Goal: Task Accomplishment & Management: Use online tool/utility

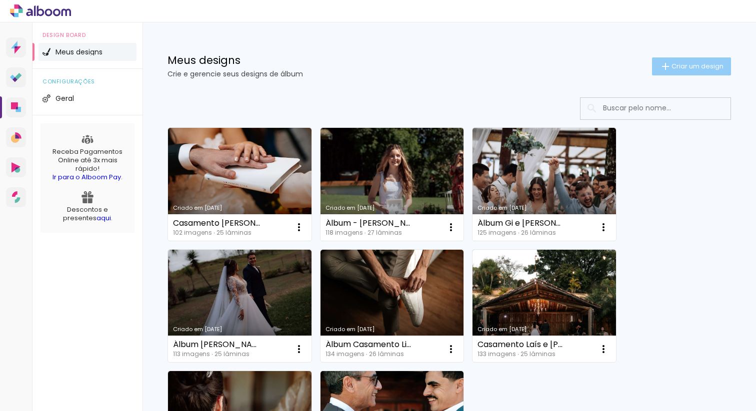
click at [671, 66] on span "Criar um design" at bounding box center [697, 66] width 52 height 6
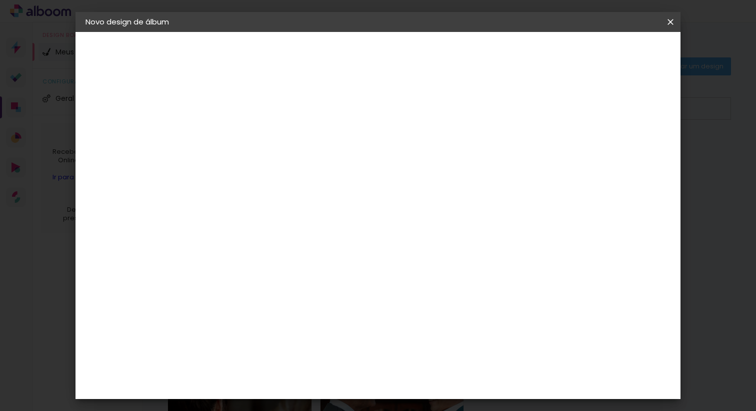
click at [249, 132] on input at bounding box center [249, 133] width 0 height 15
type input "Casamento - [PERSON_NAME]"
type paper-input "Casamento - [PERSON_NAME]"
click at [0, 0] on slot "Avançar" at bounding box center [0, 0] width 0 height 0
click at [323, 183] on paper-input-container at bounding box center [274, 190] width 108 height 22
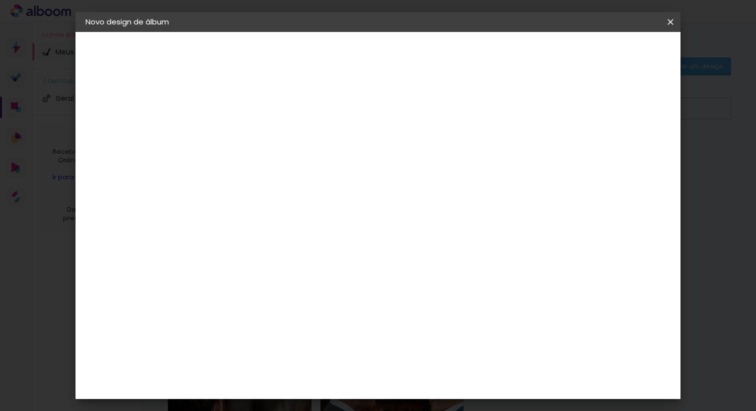
scroll to position [83, 0]
click at [436, 108] on paper-listbox "Tamanho Livre Sugerir uma encadernadora" at bounding box center [388, 91] width 96 height 93
click at [424, 119] on div "Sugerir uma encadernadora" at bounding box center [393, 125] width 62 height 16
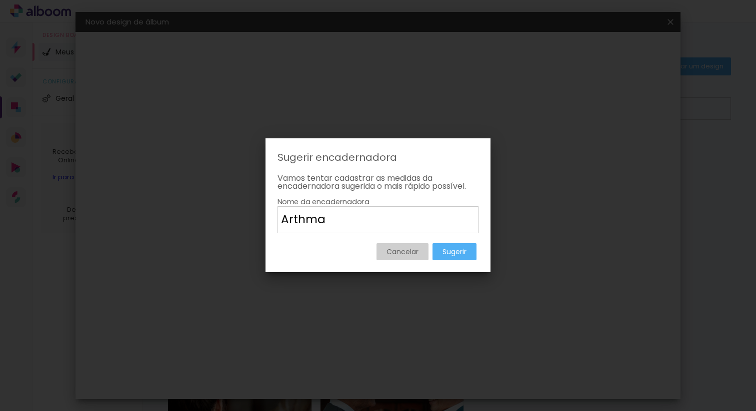
type input "Arthma"
type paper-input "Arthma"
click at [0, 0] on slot "Sugerir" at bounding box center [0, 0] width 0 height 0
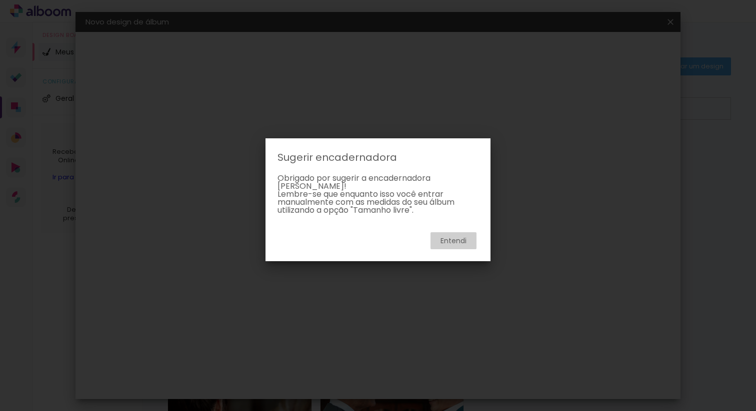
click at [0, 0] on slot "Entendi" at bounding box center [0, 0] width 0 height 0
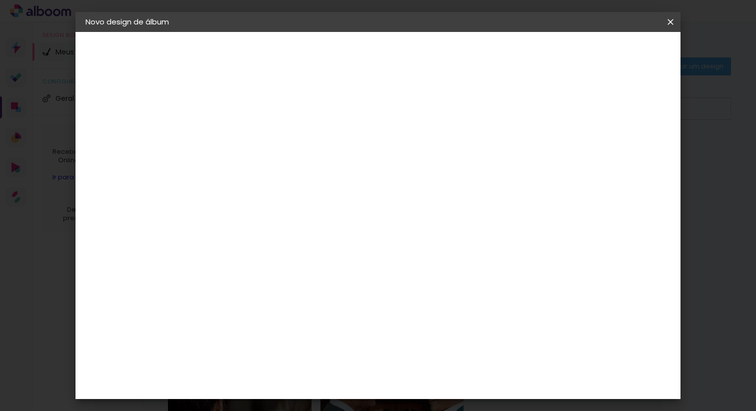
scroll to position [627, 0]
click at [266, 350] on div "Dueto" at bounding box center [254, 354] width 24 height 8
click at [0, 0] on slot "Avançar" at bounding box center [0, 0] width 0 height 0
click at [353, 259] on span "30 × 30 cm" at bounding box center [334, 269] width 37 height 20
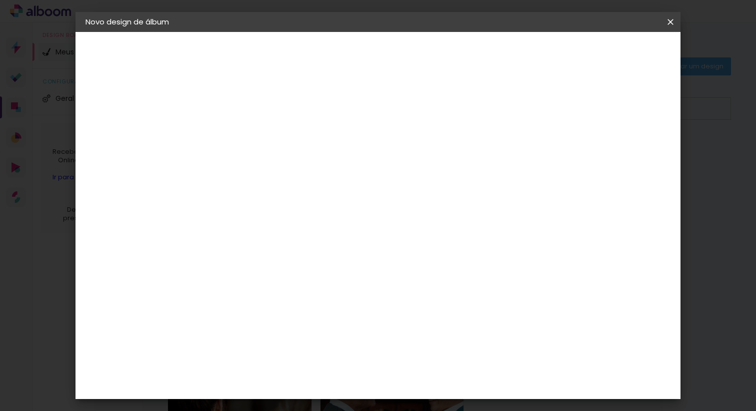
scroll to position [0, 0]
click at [0, 0] on slot "Avançar" at bounding box center [0, 0] width 0 height 0
click at [0, 0] on slot "Mostrar sangria" at bounding box center [0, 0] width 0 height 0
type paper-checkbox "on"
click at [607, 50] on span "Iniciar design" at bounding box center [584, 52] width 45 height 7
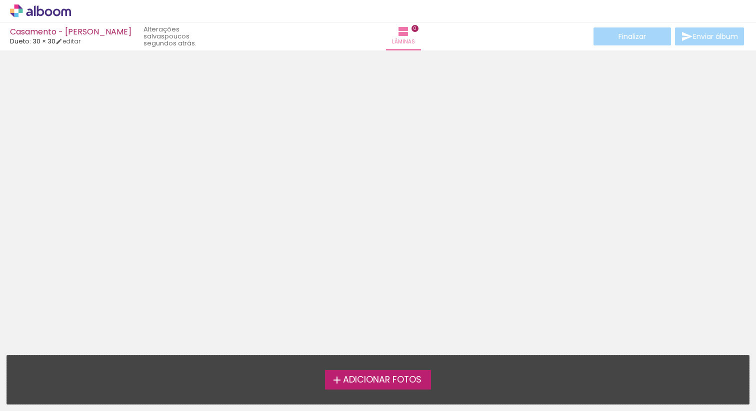
click at [410, 387] on label "Adicionar Fotos" at bounding box center [378, 379] width 106 height 19
click at [0, 0] on input "file" at bounding box center [0, 0] width 0 height 0
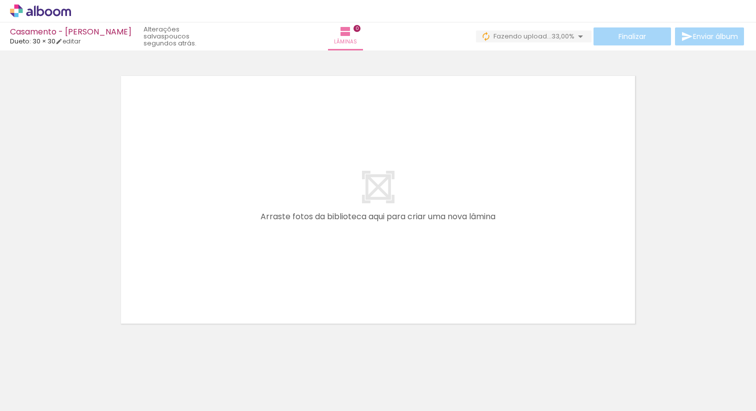
scroll to position [0, 3055]
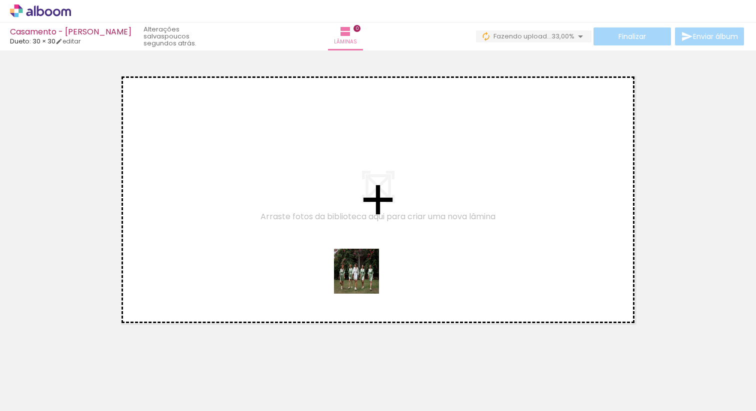
drag, startPoint x: 464, startPoint y: 384, endPoint x: 284, endPoint y: 210, distance: 250.3
click at [284, 210] on quentale-workspace at bounding box center [378, 205] width 756 height 411
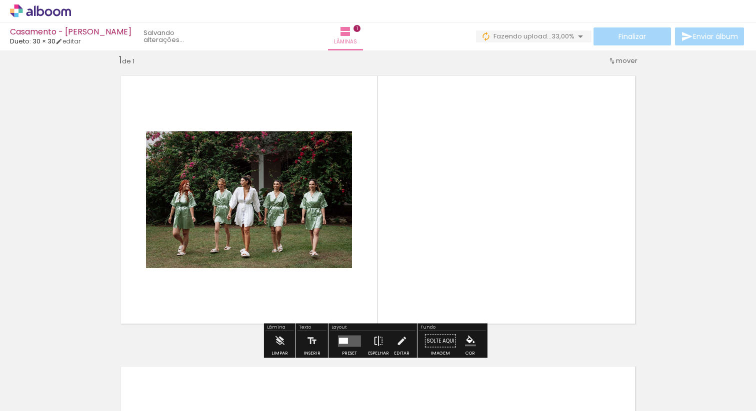
scroll to position [12, 0]
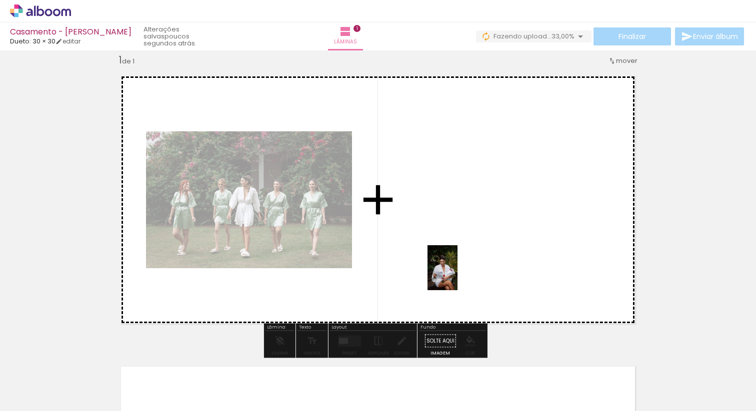
drag, startPoint x: 521, startPoint y: 389, endPoint x: 423, endPoint y: 223, distance: 193.4
click at [423, 223] on quentale-workspace at bounding box center [378, 205] width 756 height 411
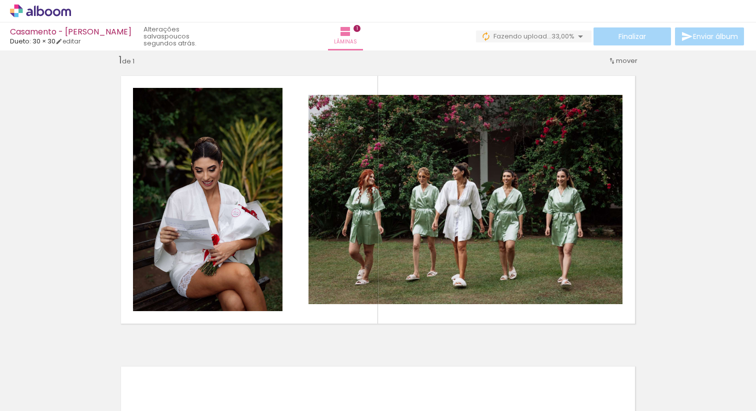
scroll to position [0, 1803]
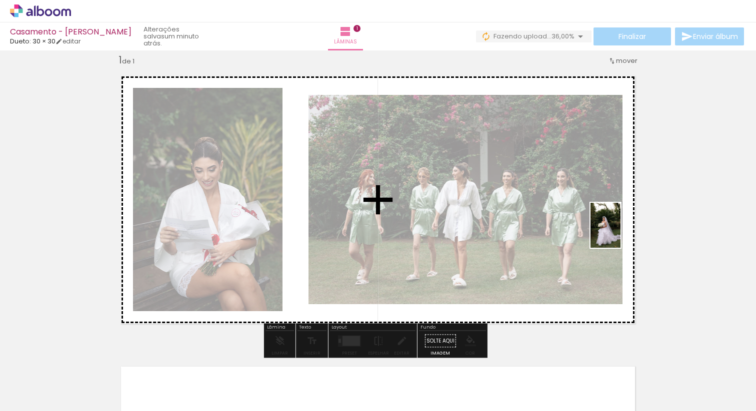
drag, startPoint x: 367, startPoint y: 383, endPoint x: 620, endPoint y: 233, distance: 294.3
click at [620, 233] on quentale-workspace at bounding box center [378, 205] width 756 height 411
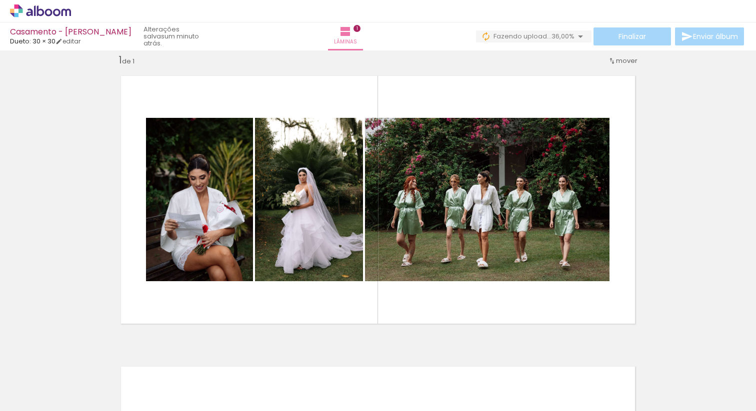
scroll to position [0, 3323]
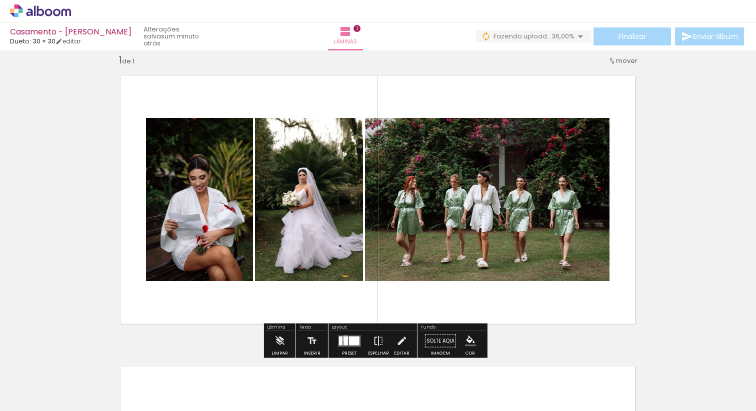
click at [343, 338] on div at bounding box center [345, 340] width 4 height 9
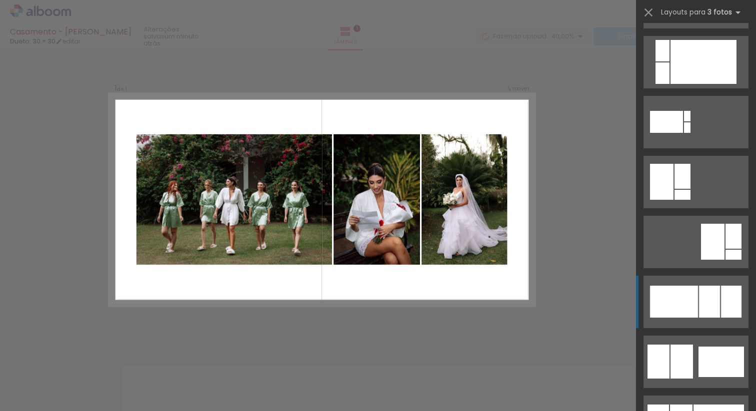
scroll to position [475, 0]
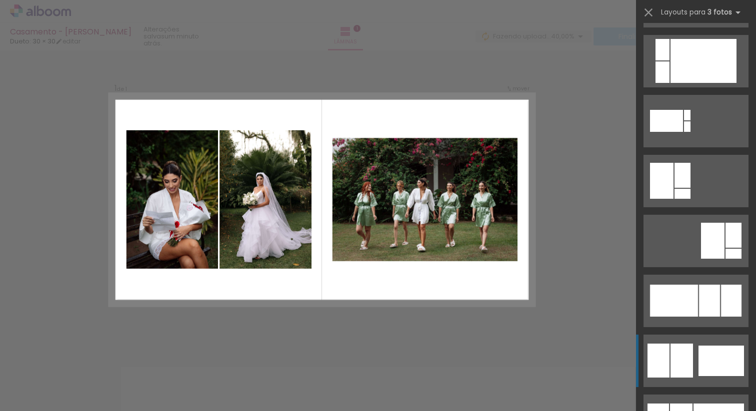
click at [693, 353] on quentale-layouter at bounding box center [695, 361] width 105 height 52
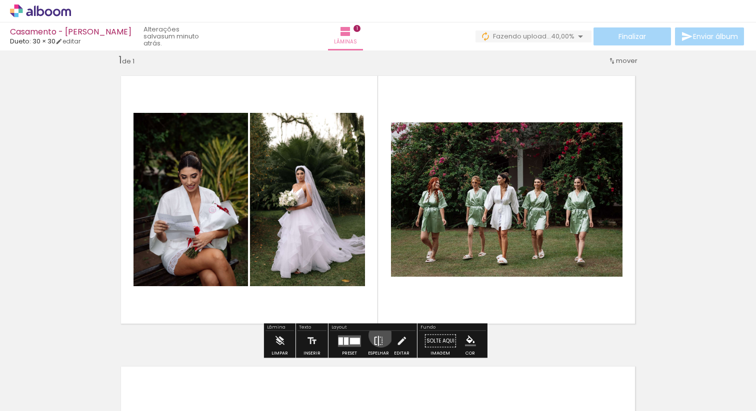
click at [378, 335] on iron-icon at bounding box center [378, 341] width 11 height 20
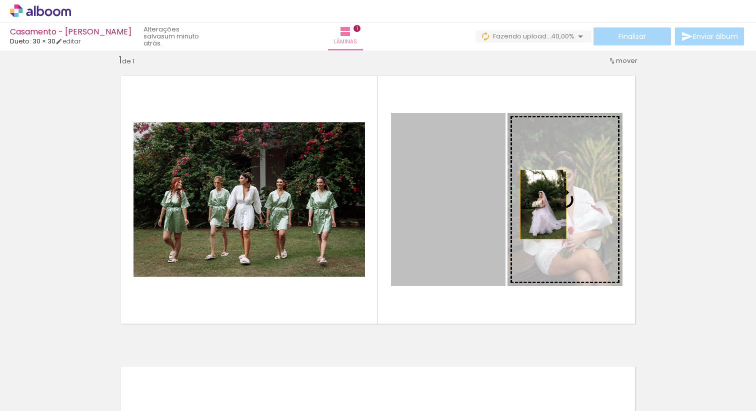
drag, startPoint x: 426, startPoint y: 204, endPoint x: 539, endPoint y: 204, distance: 113.5
click at [0, 0] on slot at bounding box center [0, 0] width 0 height 0
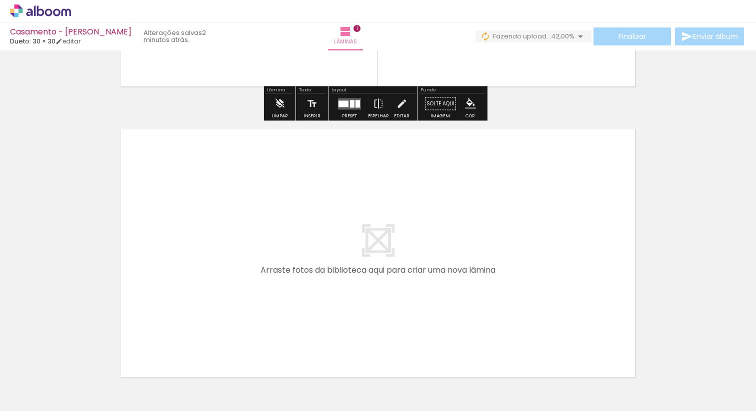
scroll to position [253, 0]
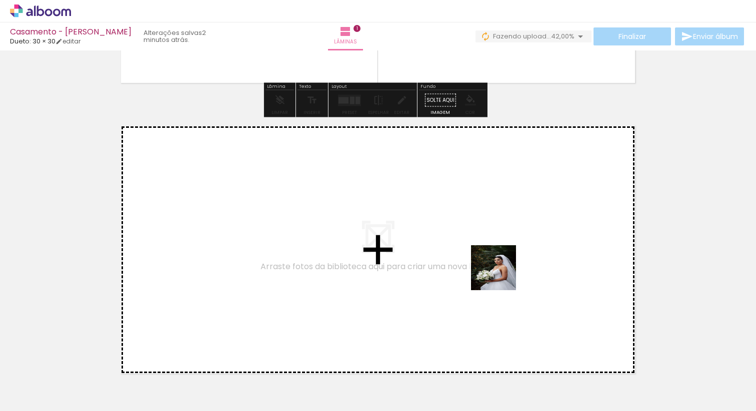
drag, startPoint x: 488, startPoint y: 384, endPoint x: 510, endPoint y: 252, distance: 133.3
click at [510, 252] on quentale-workspace at bounding box center [378, 205] width 756 height 411
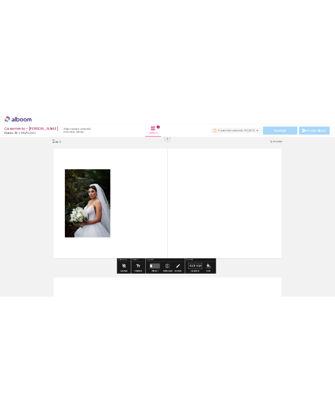
scroll to position [303, 0]
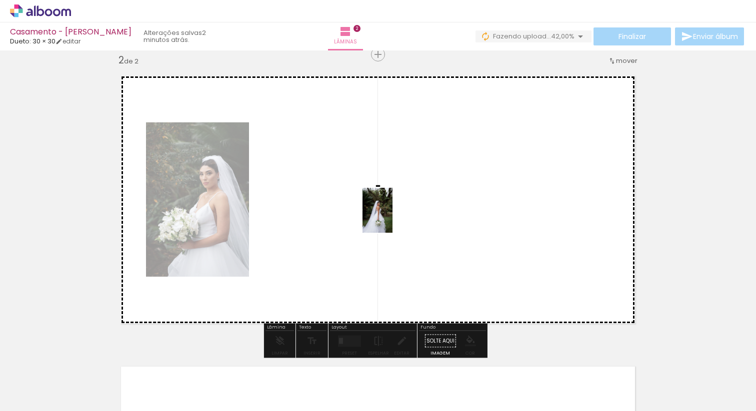
drag, startPoint x: 549, startPoint y: 384, endPoint x: 379, endPoint y: 202, distance: 248.6
click at [379, 202] on quentale-workspace at bounding box center [378, 205] width 756 height 411
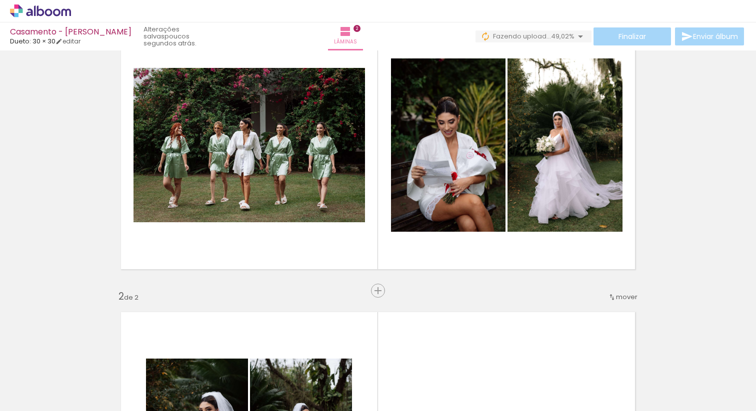
scroll to position [55, 0]
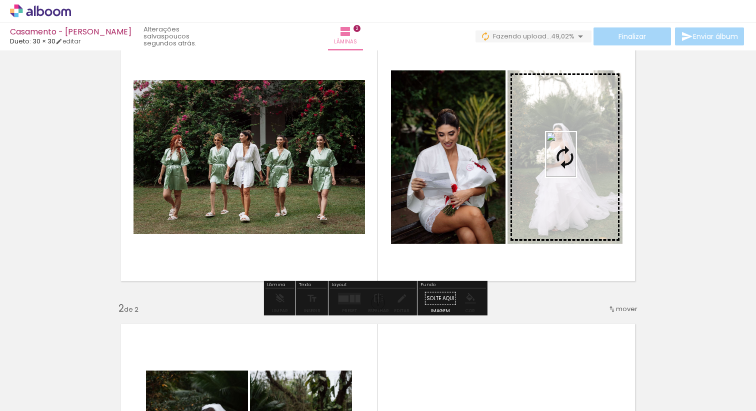
drag, startPoint x: 663, startPoint y: 378, endPoint x: 576, endPoint y: 162, distance: 232.8
click at [576, 162] on quentale-workspace at bounding box center [378, 205] width 756 height 411
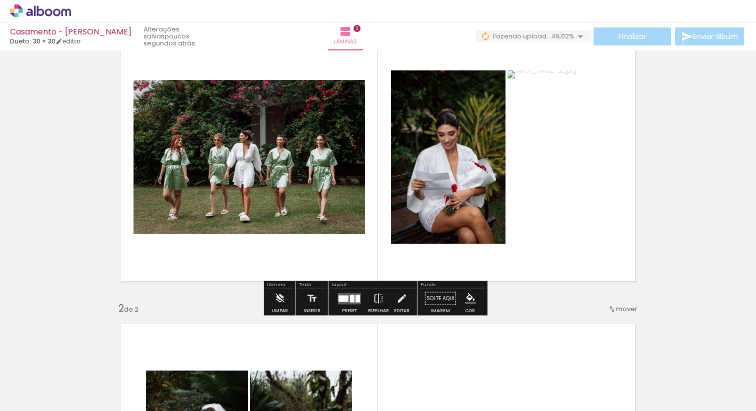
click at [585, 86] on paper-button "P&B" at bounding box center [589, 80] width 15 height 15
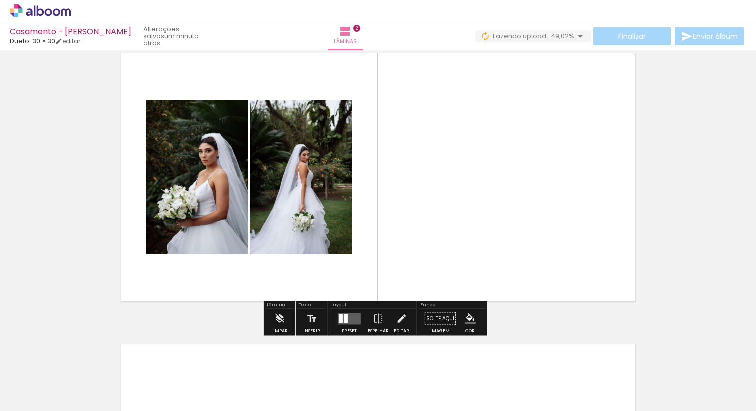
scroll to position [312, 0]
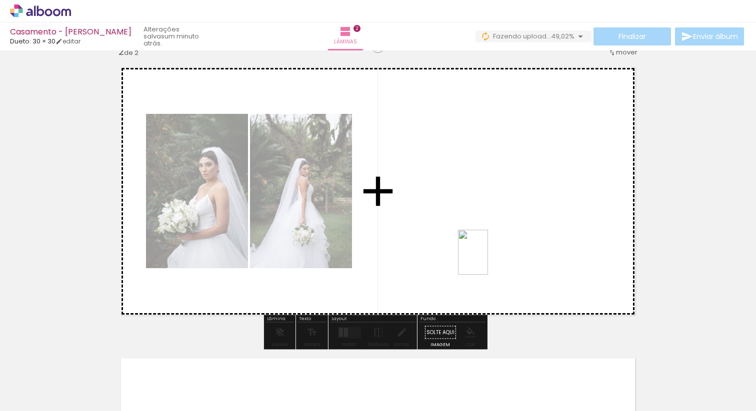
drag, startPoint x: 720, startPoint y: 380, endPoint x: 487, endPoint y: 260, distance: 262.0
click at [487, 260] on quentale-workspace at bounding box center [378, 205] width 756 height 411
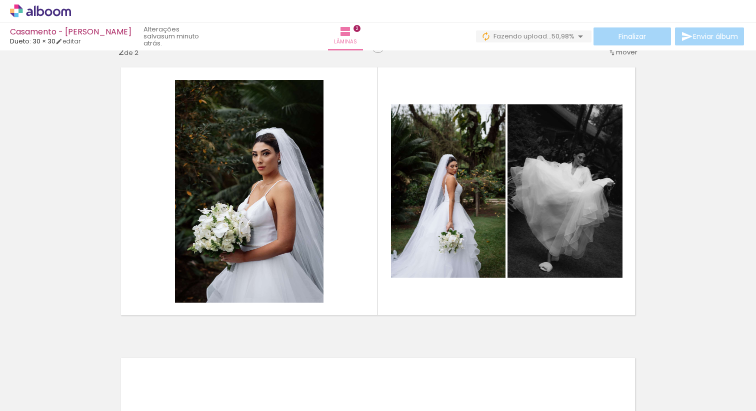
scroll to position [0, 1979]
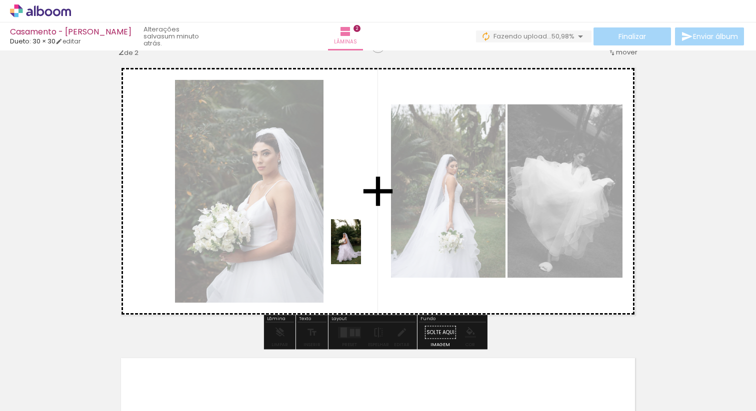
drag, startPoint x: 195, startPoint y: 386, endPoint x: 386, endPoint y: 232, distance: 245.7
click at [386, 232] on quentale-workspace at bounding box center [378, 205] width 756 height 411
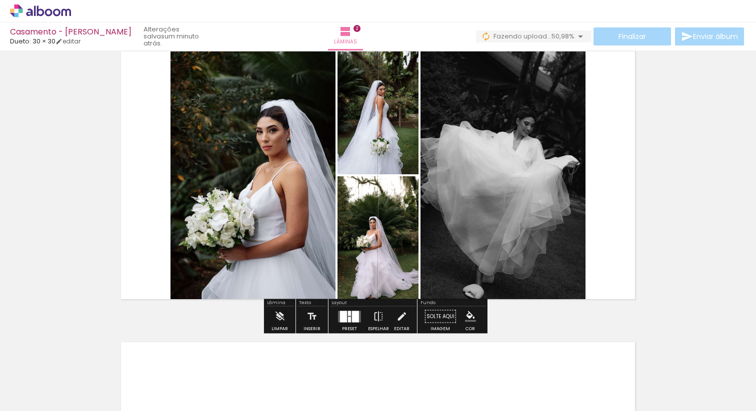
scroll to position [329, 0]
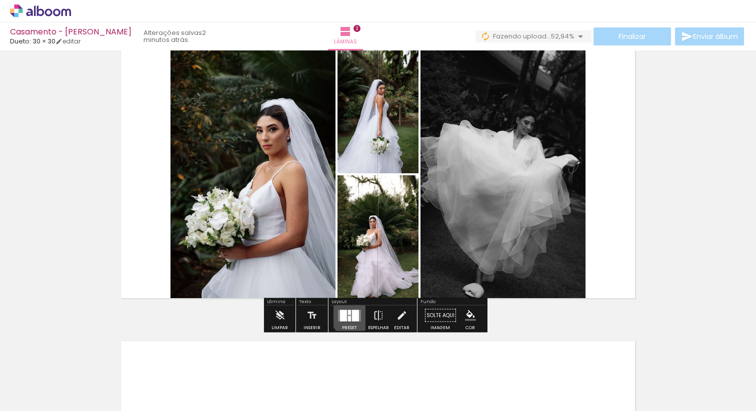
click at [352, 316] on div at bounding box center [355, 315] width 7 height 11
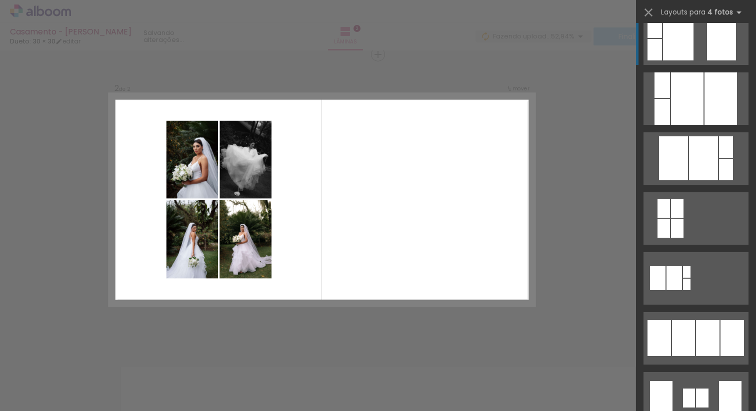
scroll to position [441, 0]
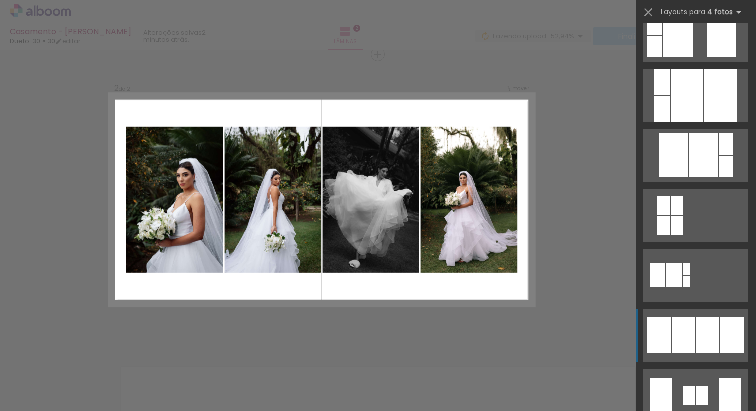
click at [696, 333] on div at bounding box center [707, 335] width 23 height 36
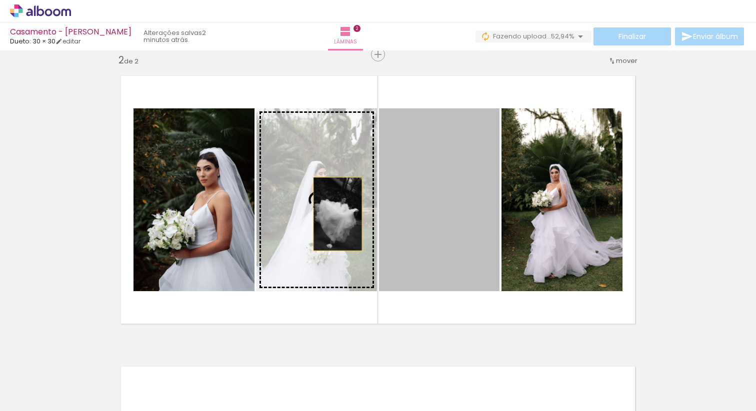
drag, startPoint x: 445, startPoint y: 190, endPoint x: 319, endPoint y: 215, distance: 128.4
click at [0, 0] on slot at bounding box center [0, 0] width 0 height 0
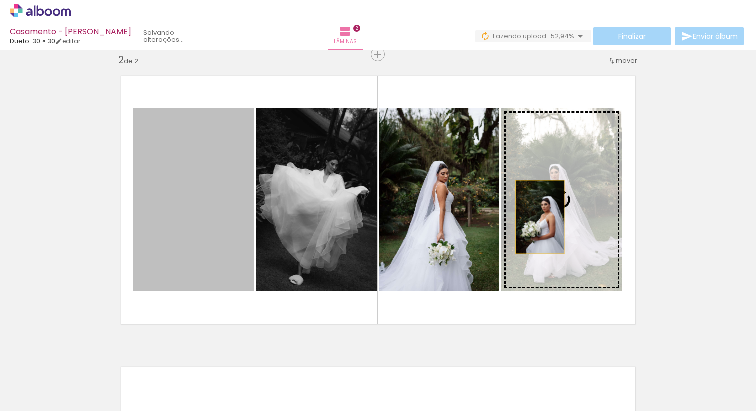
drag, startPoint x: 207, startPoint y: 205, endPoint x: 536, endPoint y: 217, distance: 329.1
click at [0, 0] on slot at bounding box center [0, 0] width 0 height 0
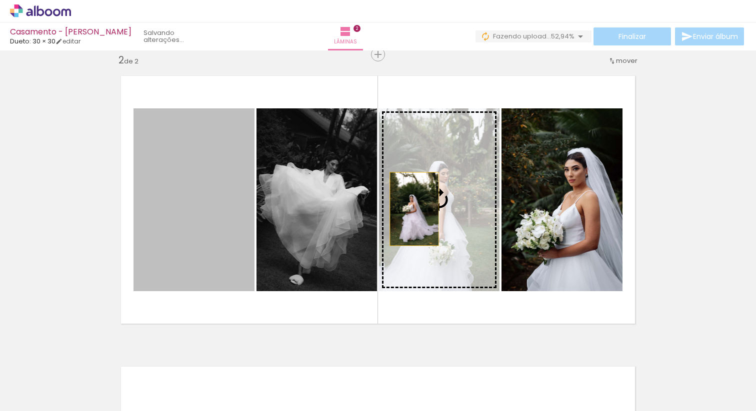
drag, startPoint x: 196, startPoint y: 198, endPoint x: 410, endPoint y: 209, distance: 214.2
click at [0, 0] on slot at bounding box center [0, 0] width 0 height 0
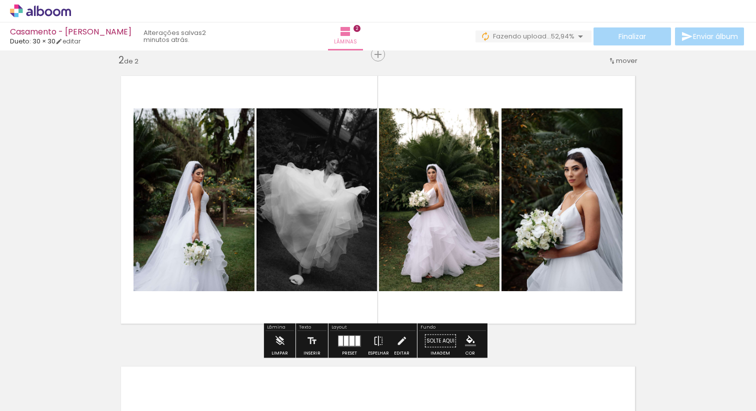
click at [0, 0] on slot "P&B" at bounding box center [0, 0] width 0 height 0
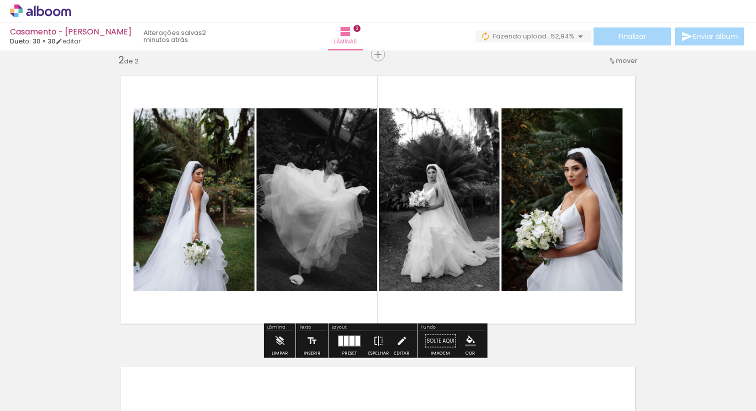
click at [0, 0] on slot "P&B" at bounding box center [0, 0] width 0 height 0
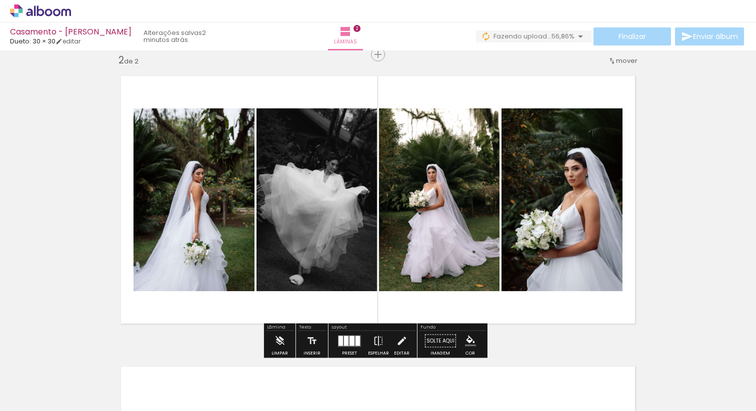
click at [349, 345] on div at bounding box center [351, 341] width 5 height 10
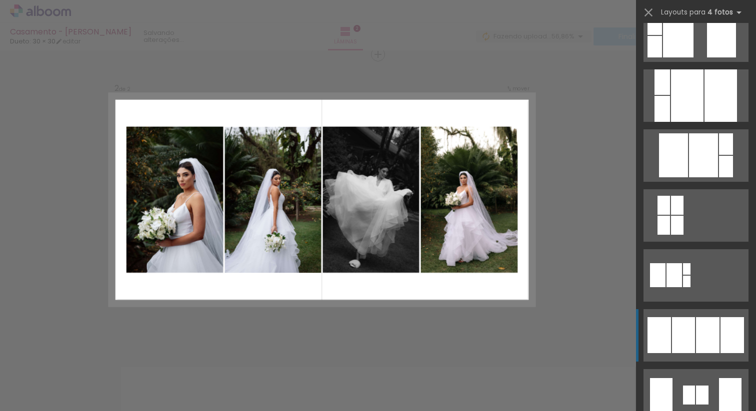
scroll to position [720, 0]
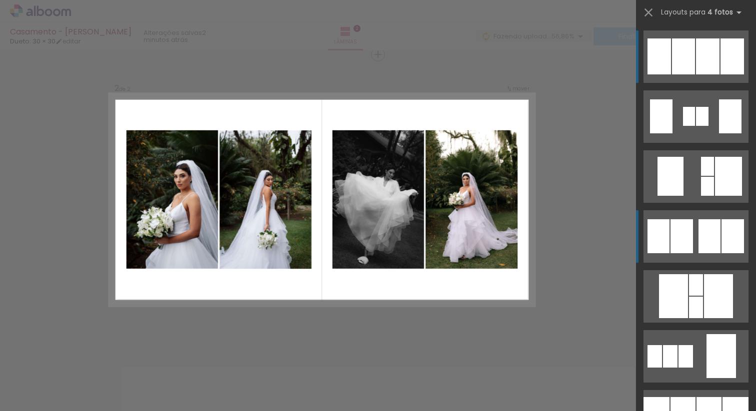
click at [694, 236] on quentale-layouter at bounding box center [695, 236] width 105 height 52
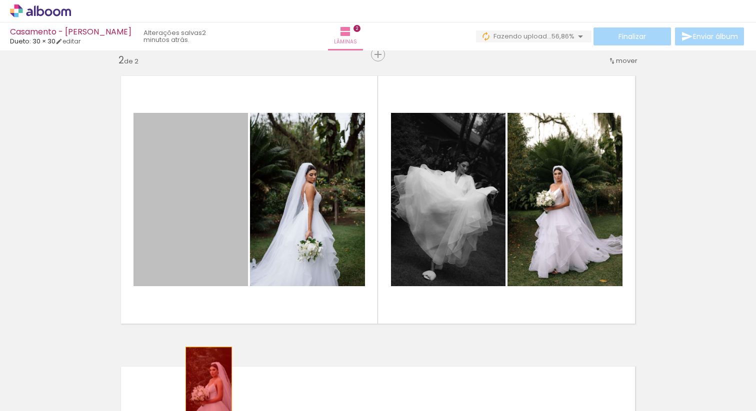
drag, startPoint x: 197, startPoint y: 206, endPoint x: 205, endPoint y: 382, distance: 175.6
click at [205, 382] on quentale-workspace at bounding box center [378, 205] width 756 height 411
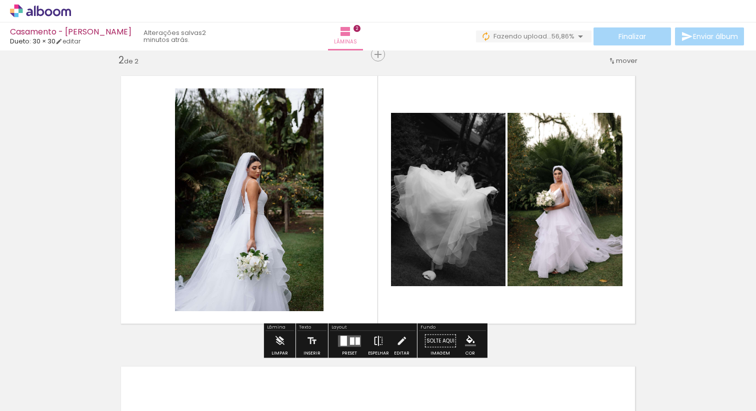
click at [374, 340] on iron-icon at bounding box center [378, 341] width 11 height 20
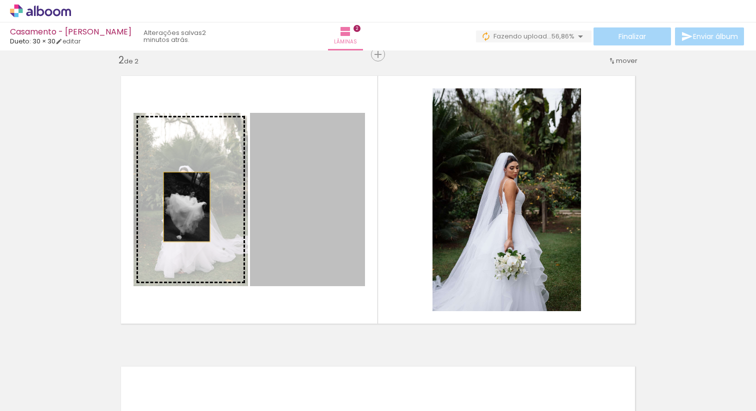
drag, startPoint x: 294, startPoint y: 211, endPoint x: 183, endPoint y: 207, distance: 111.1
click at [0, 0] on slot at bounding box center [0, 0] width 0 height 0
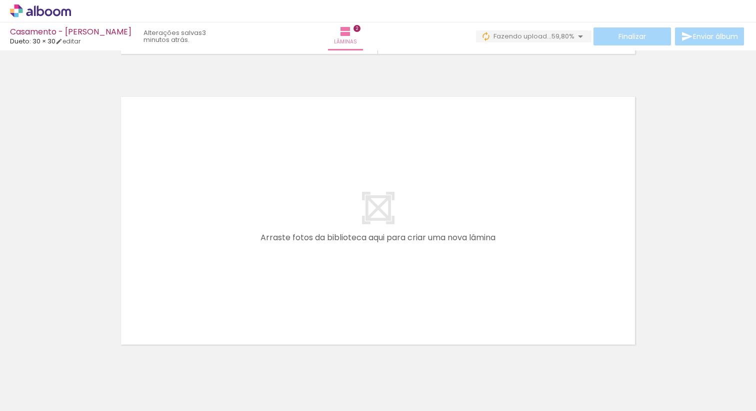
scroll to position [0, 5026]
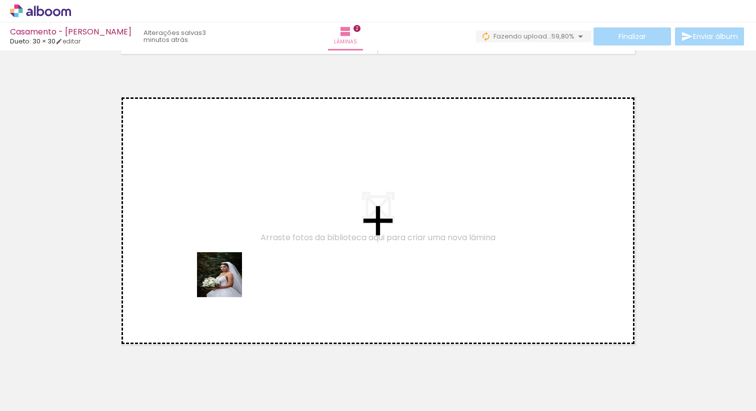
drag, startPoint x: 225, startPoint y: 380, endPoint x: 230, endPoint y: 238, distance: 142.0
click at [230, 238] on quentale-workspace at bounding box center [378, 205] width 756 height 411
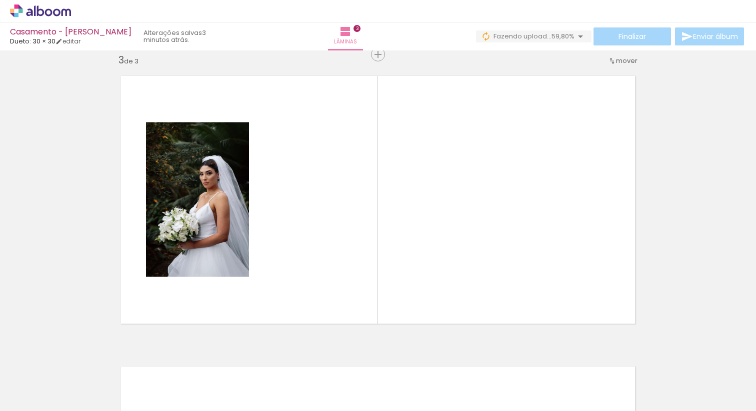
scroll to position [0, 0]
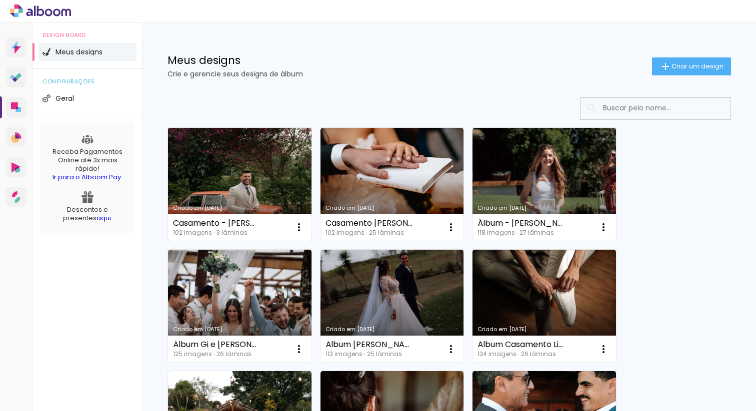
click at [188, 173] on link "Criado em 07/09/25" at bounding box center [239, 184] width 143 height 113
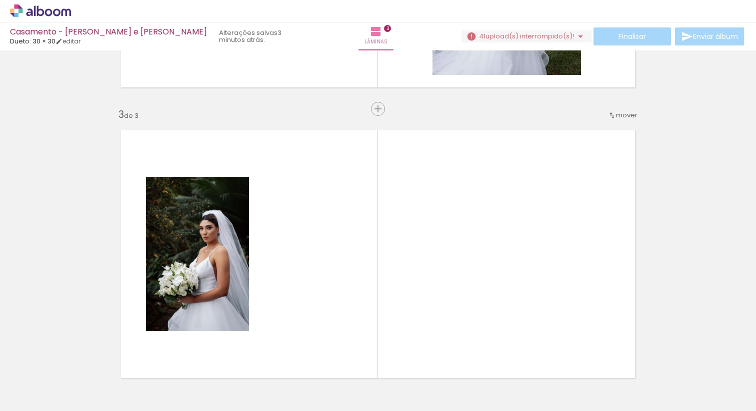
scroll to position [556, 0]
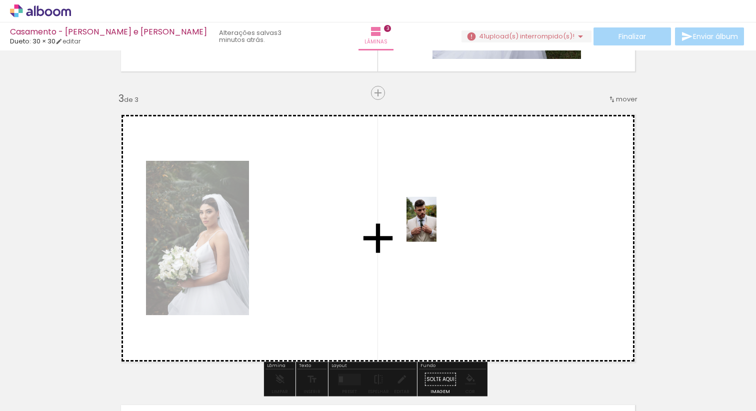
drag, startPoint x: 157, startPoint y: 380, endPoint x: 436, endPoint y: 227, distance: 318.5
click at [436, 227] on quentale-workspace at bounding box center [378, 205] width 756 height 411
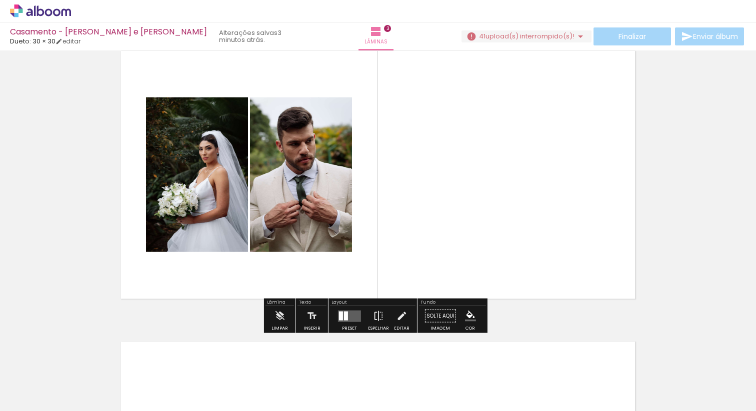
scroll to position [638, 0]
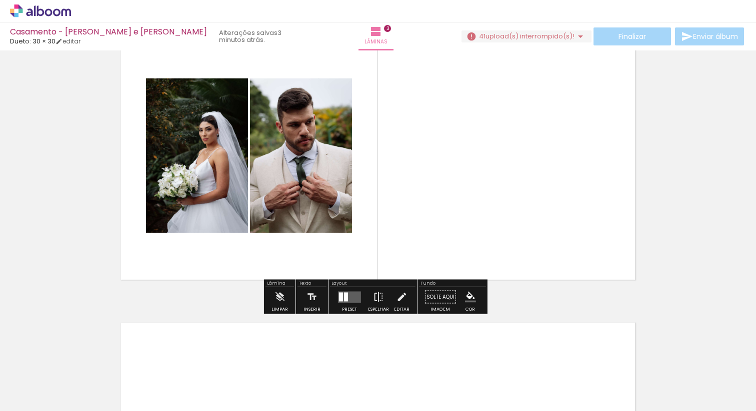
click at [343, 304] on div at bounding box center [349, 297] width 27 height 20
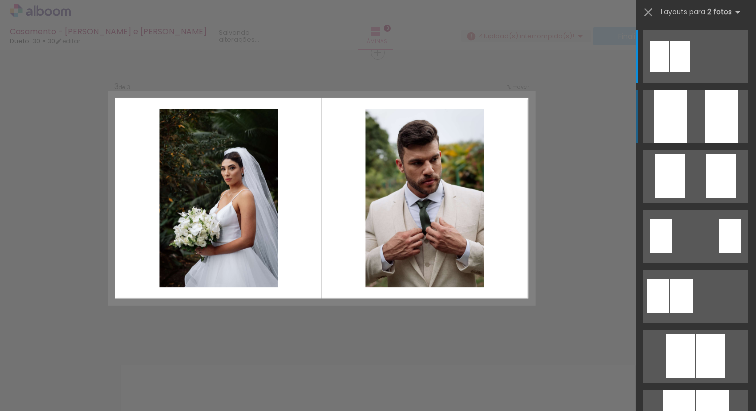
scroll to position [594, 0]
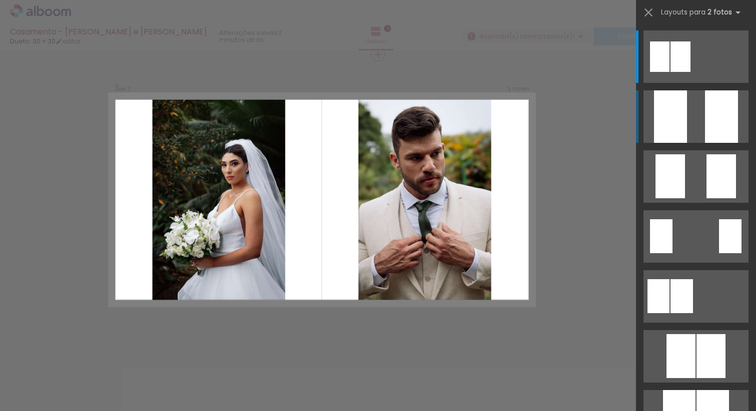
click at [710, 134] on div at bounding box center [721, 116] width 33 height 52
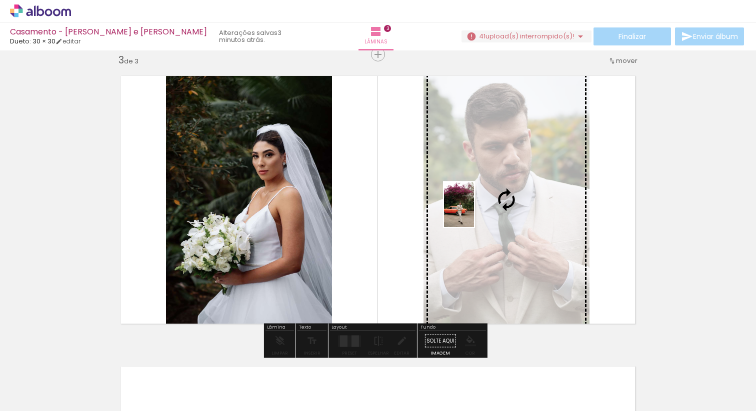
drag, startPoint x: 102, startPoint y: 386, endPoint x: 474, endPoint y: 212, distance: 410.1
click at [474, 212] on quentale-workspace at bounding box center [378, 205] width 756 height 411
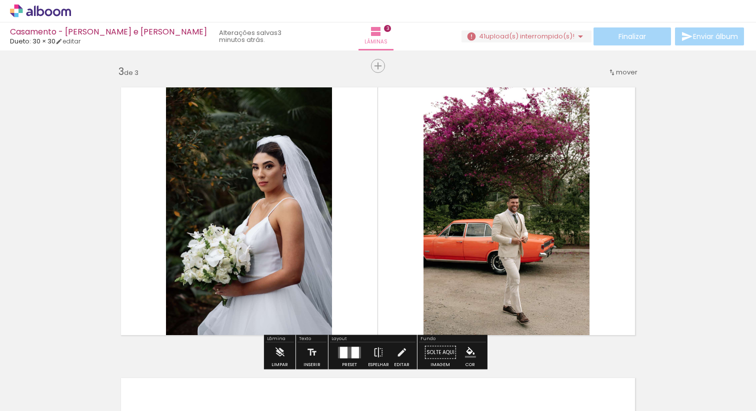
scroll to position [606, 0]
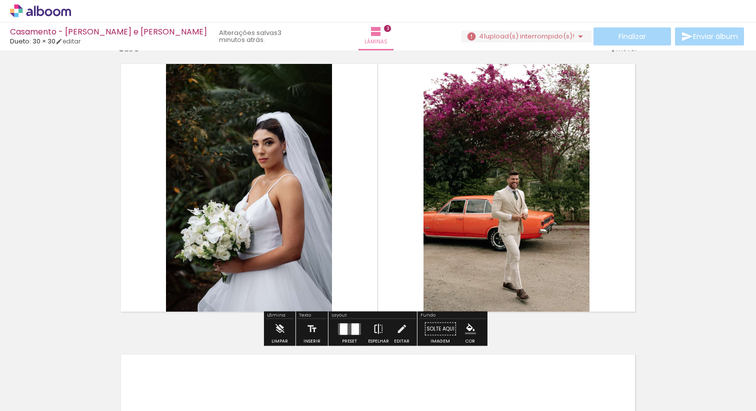
click at [378, 333] on iron-icon at bounding box center [378, 329] width 11 height 20
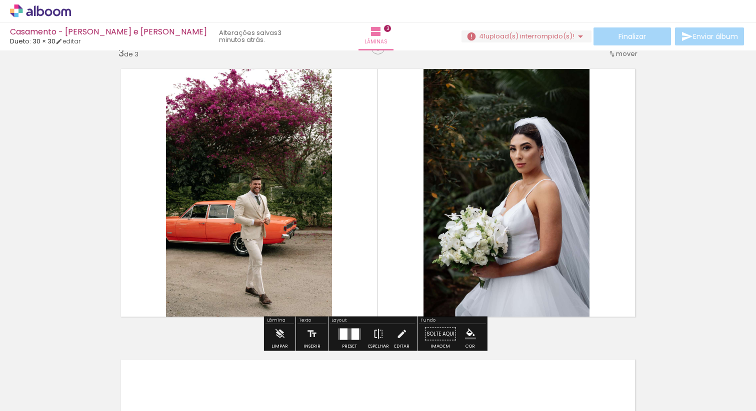
scroll to position [604, 0]
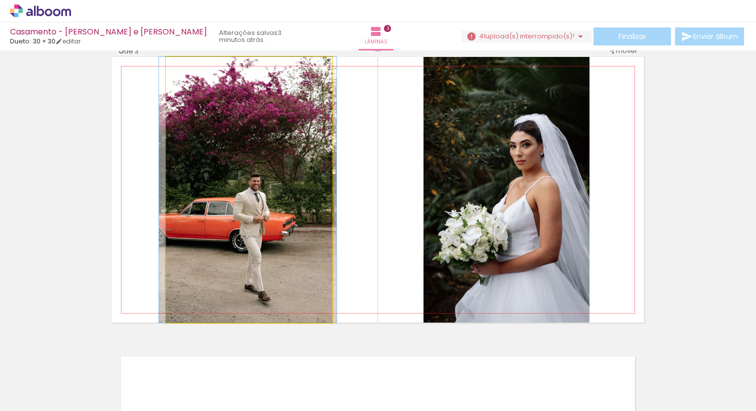
drag, startPoint x: 248, startPoint y: 240, endPoint x: 247, endPoint y: 221, distance: 19.0
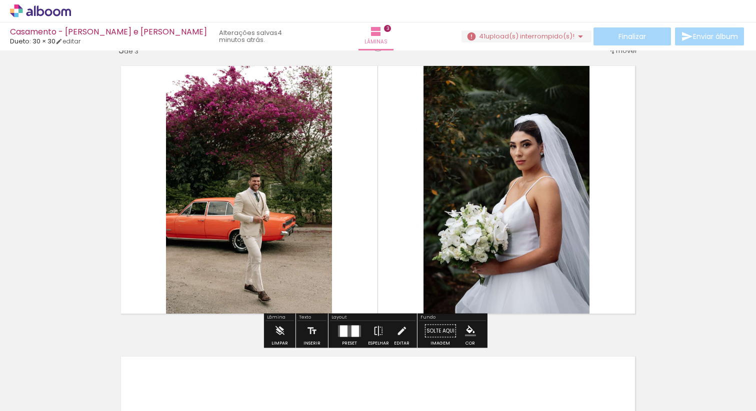
click at [351, 330] on div at bounding box center [354, 330] width 7 height 11
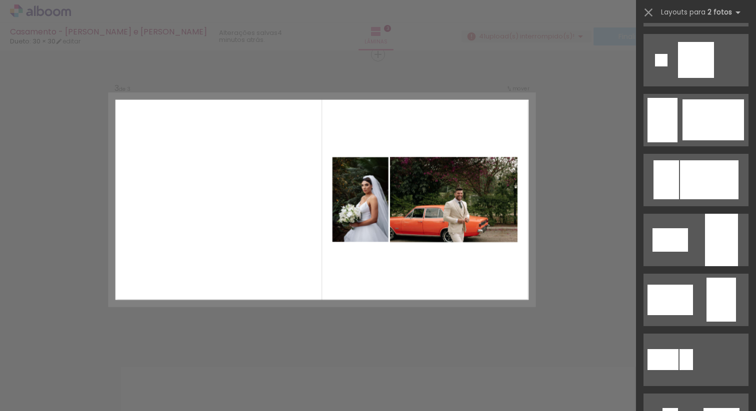
scroll to position [1484, 0]
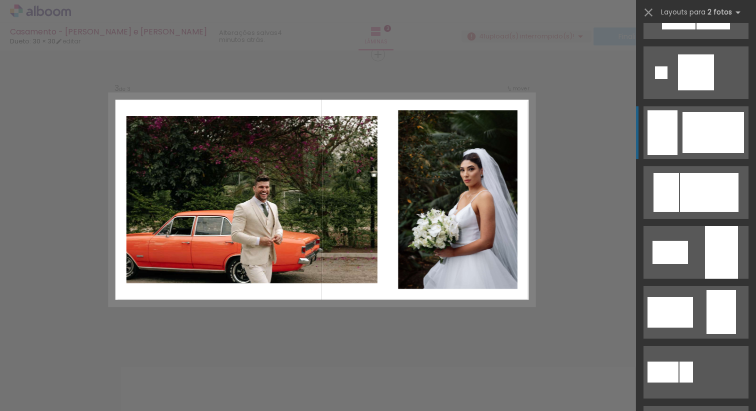
click at [700, 140] on div at bounding box center [712, 132] width 61 height 41
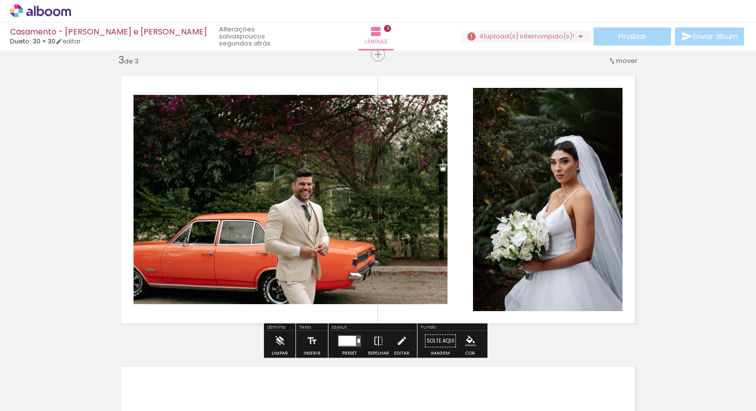
click at [349, 340] on div at bounding box center [346, 341] width 17 height 10
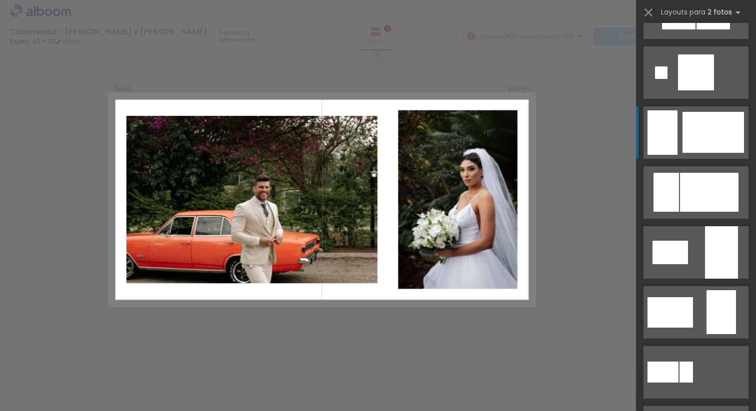
scroll to position [1560, 0]
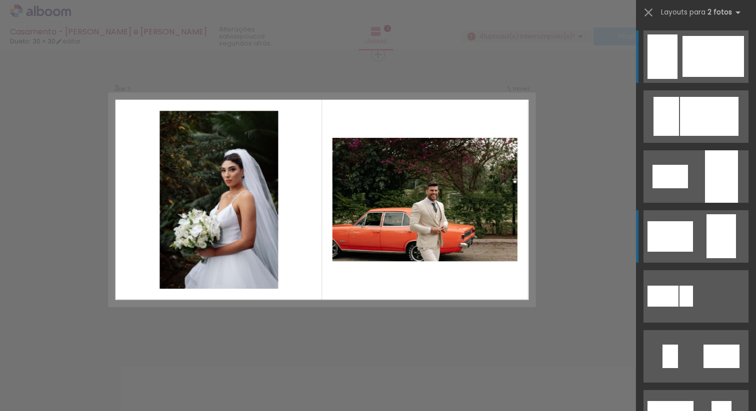
click at [699, 244] on quentale-layouter at bounding box center [695, 236] width 105 height 52
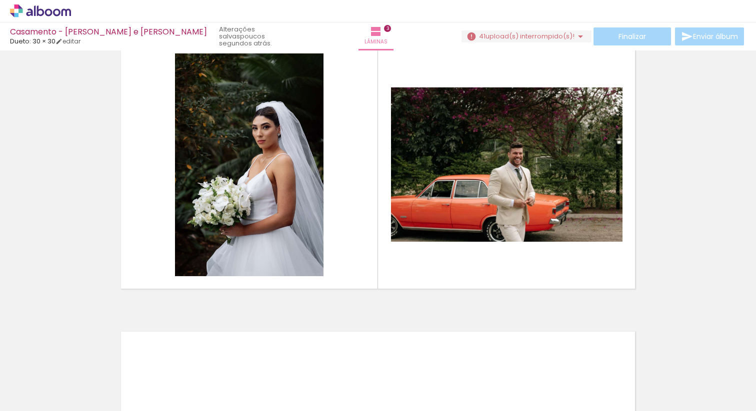
scroll to position [623, 0]
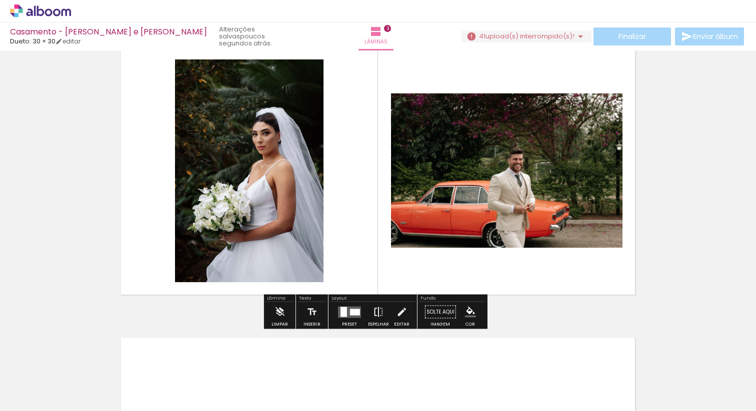
click at [373, 315] on iron-icon at bounding box center [378, 312] width 11 height 20
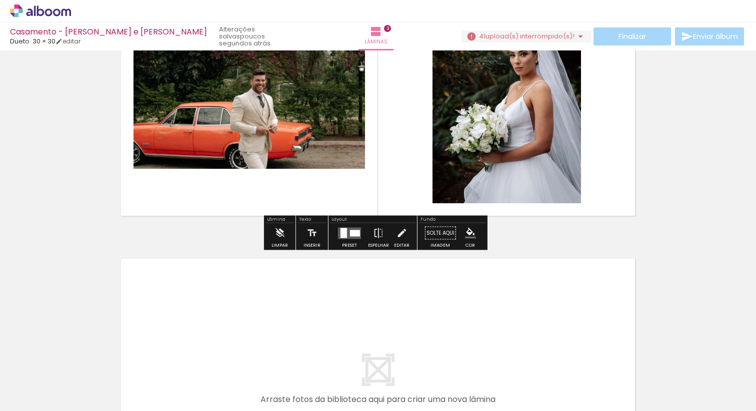
scroll to position [707, 0]
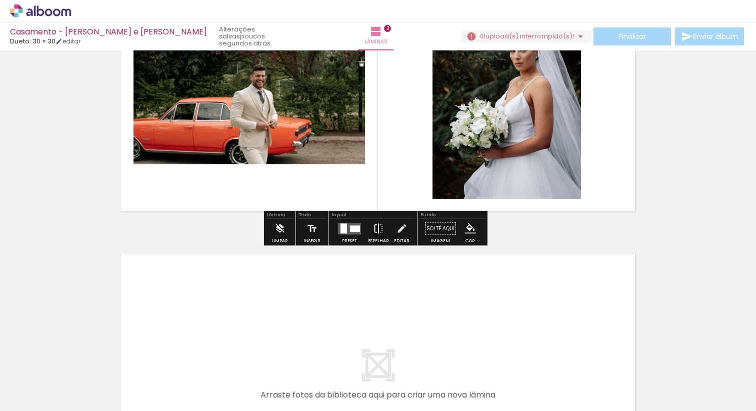
click at [374, 228] on iron-icon at bounding box center [378, 229] width 11 height 20
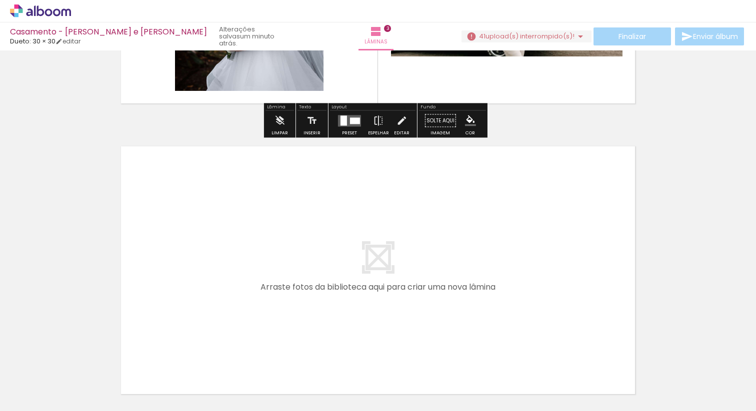
scroll to position [827, 0]
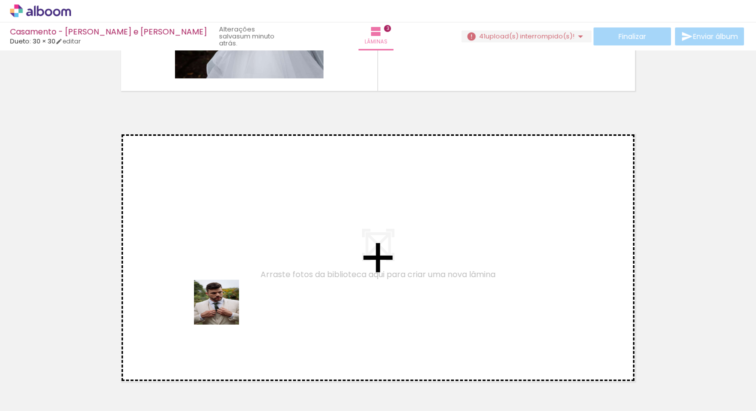
drag, startPoint x: 165, startPoint y: 374, endPoint x: 256, endPoint y: 279, distance: 131.9
click at [256, 279] on quentale-workspace at bounding box center [378, 205] width 756 height 411
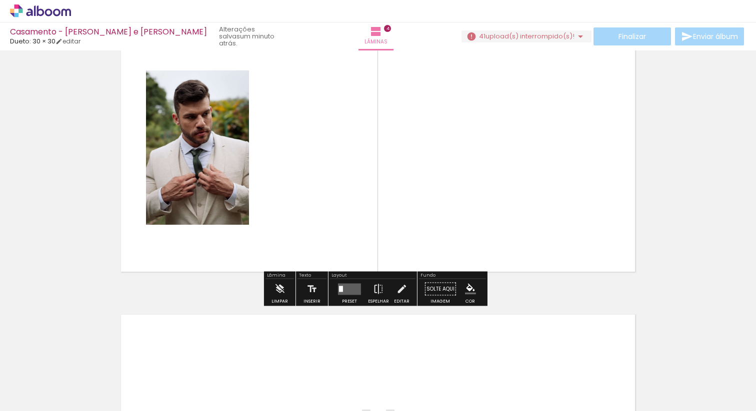
scroll to position [931, 0]
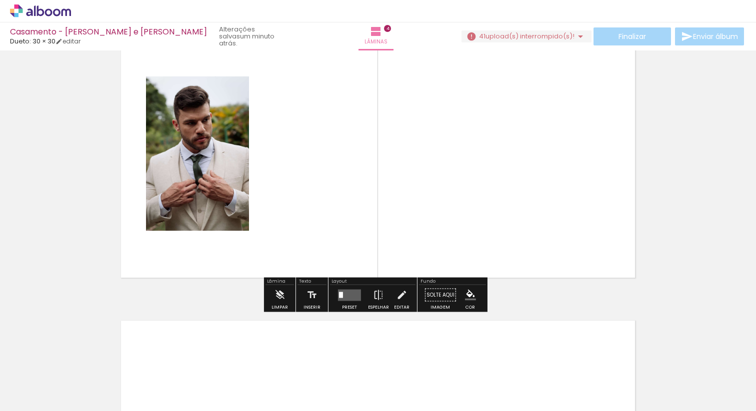
click at [41, 394] on span "Adicionar Fotos" at bounding box center [35, 397] width 30 height 11
click at [0, 0] on input "file" at bounding box center [0, 0] width 0 height 0
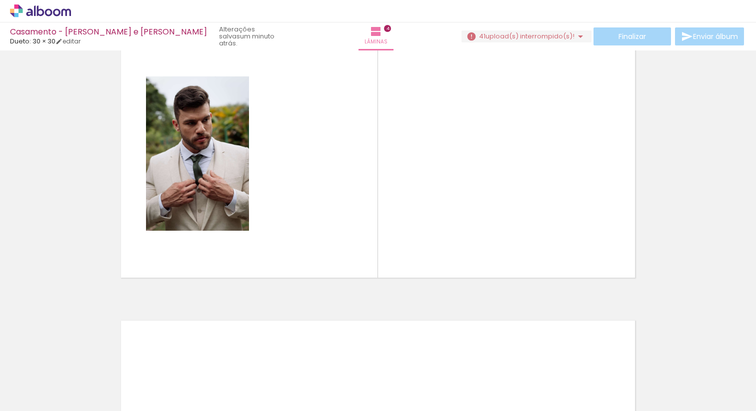
scroll to position [0, 5264]
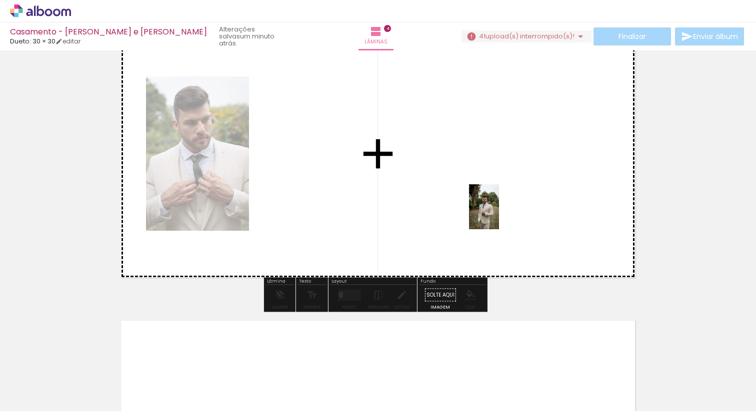
drag, startPoint x: 553, startPoint y: 385, endPoint x: 498, endPoint y: 214, distance: 180.2
click at [498, 214] on quentale-workspace at bounding box center [378, 205] width 756 height 411
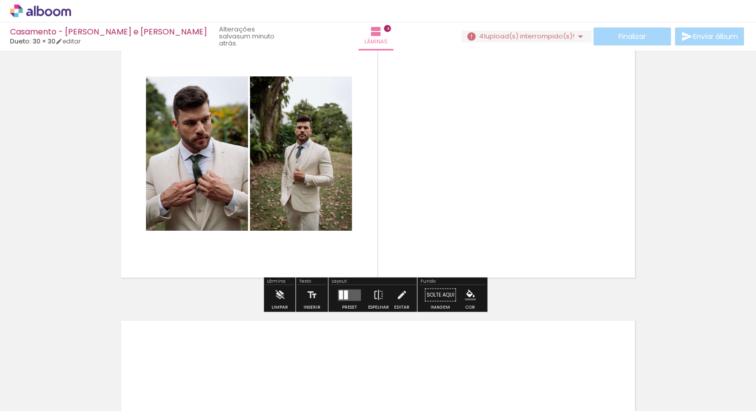
click at [0, 0] on slot "P&B" at bounding box center [0, 0] width 0 height 0
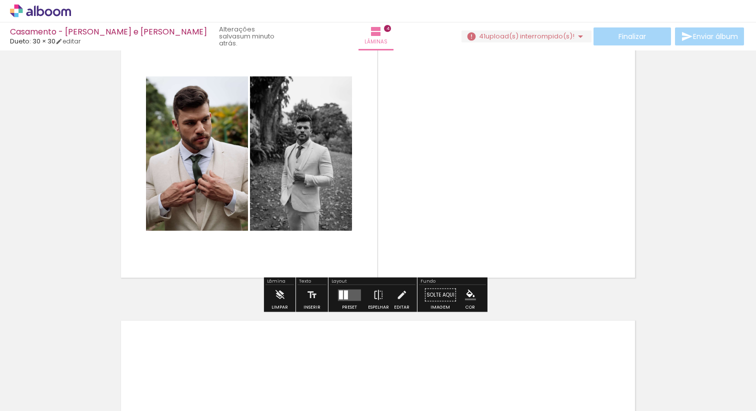
click at [346, 299] on quentale-layouter at bounding box center [349, 294] width 23 height 11
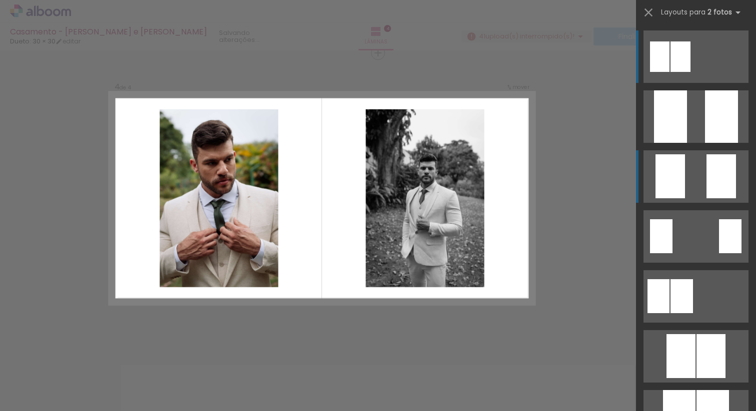
scroll to position [885, 0]
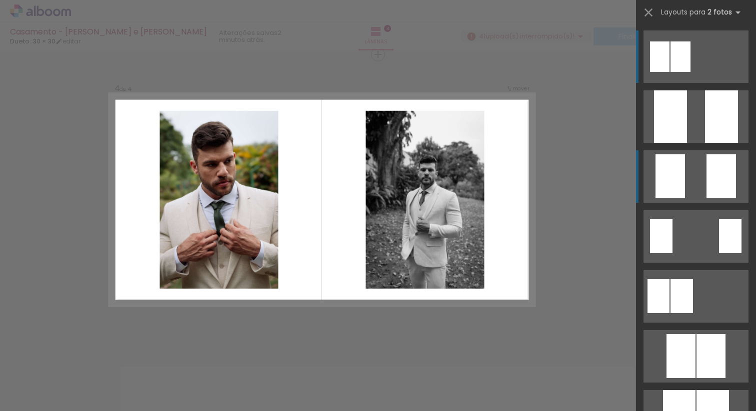
click at [706, 188] on div at bounding box center [720, 176] width 29 height 44
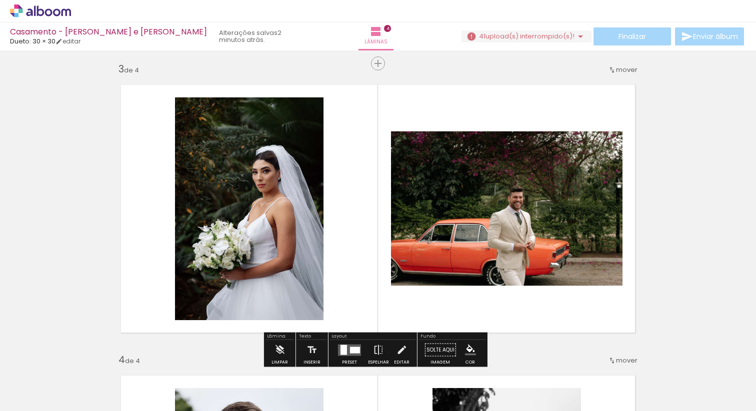
scroll to position [586, 0]
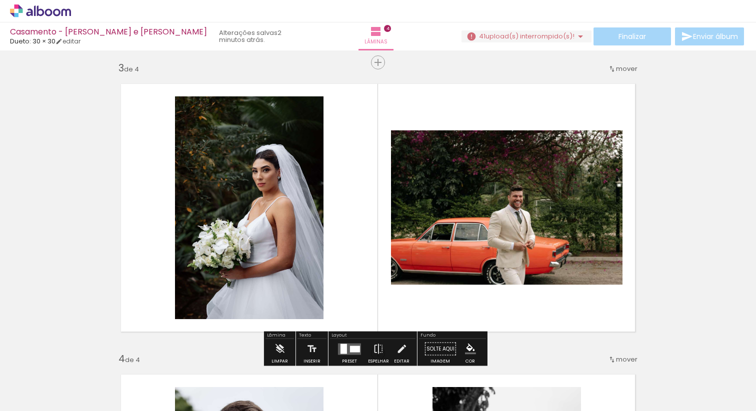
click at [623, 70] on span "mover" at bounding box center [626, 68] width 21 height 9
click at [607, 115] on paper-item "depois da 4" at bounding box center [597, 116] width 76 height 16
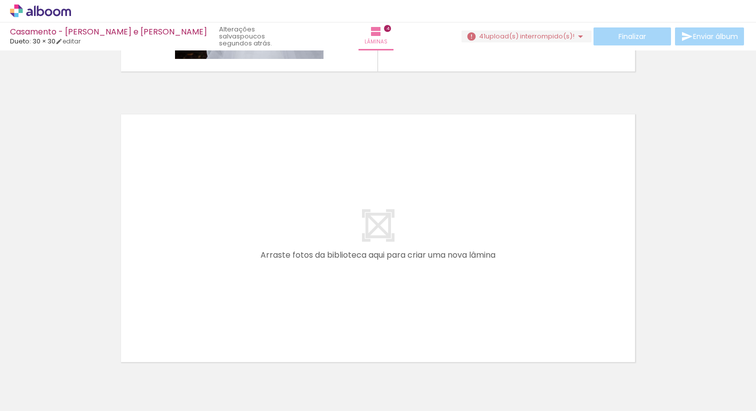
scroll to position [0, 3233]
drag, startPoint x: 400, startPoint y: 387, endPoint x: 382, endPoint y: 394, distance: 19.8
click at [382, 394] on div at bounding box center [394, 377] width 49 height 33
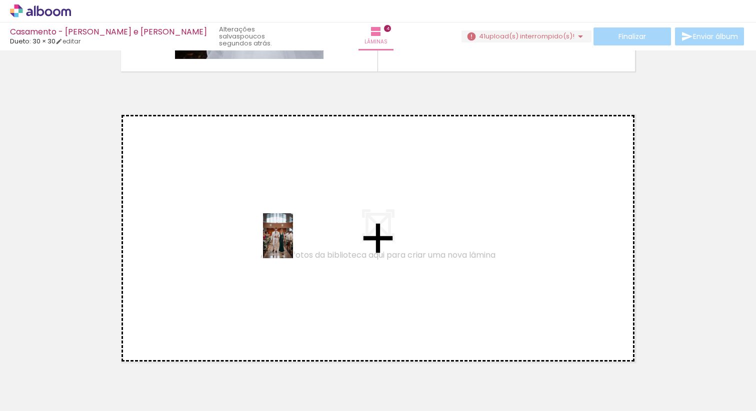
drag, startPoint x: 216, startPoint y: 387, endPoint x: 294, endPoint y: 242, distance: 164.4
click at [294, 242] on quentale-workspace at bounding box center [378, 205] width 756 height 411
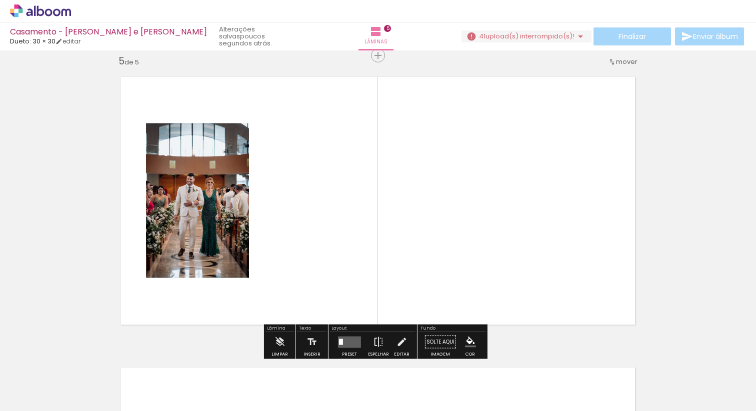
scroll to position [1176, 0]
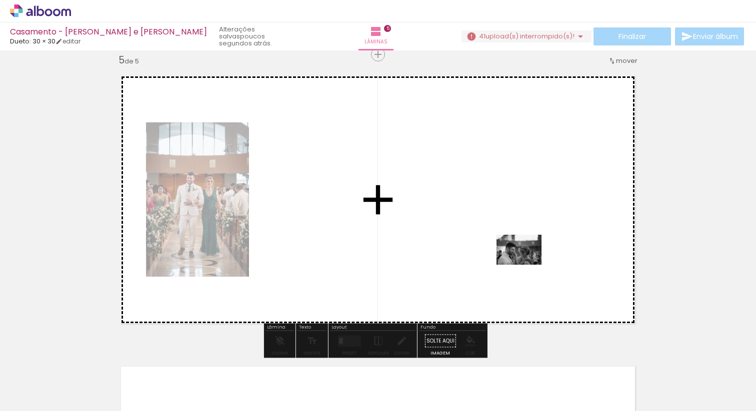
drag, startPoint x: 275, startPoint y: 385, endPoint x: 537, endPoint y: 252, distance: 293.7
click at [537, 252] on quentale-workspace at bounding box center [378, 205] width 756 height 411
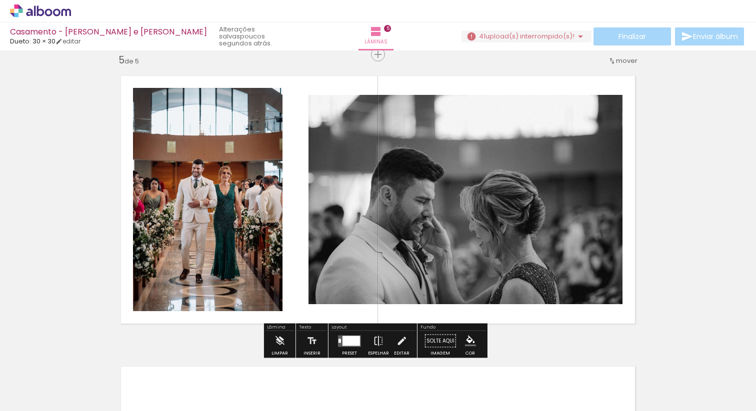
click at [345, 339] on div at bounding box center [350, 341] width 17 height 10
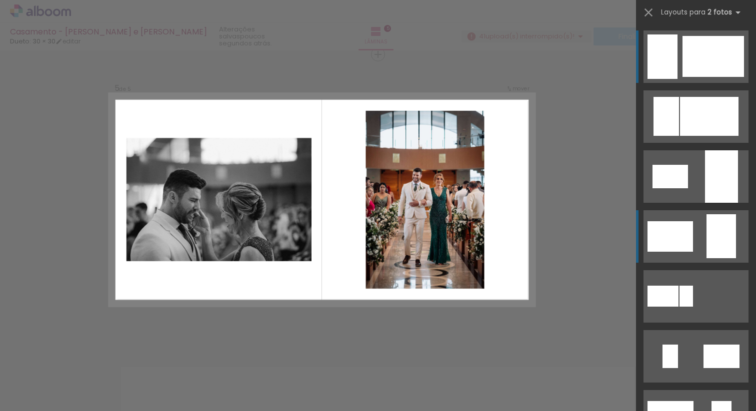
click at [678, 241] on div at bounding box center [669, 236] width 45 height 30
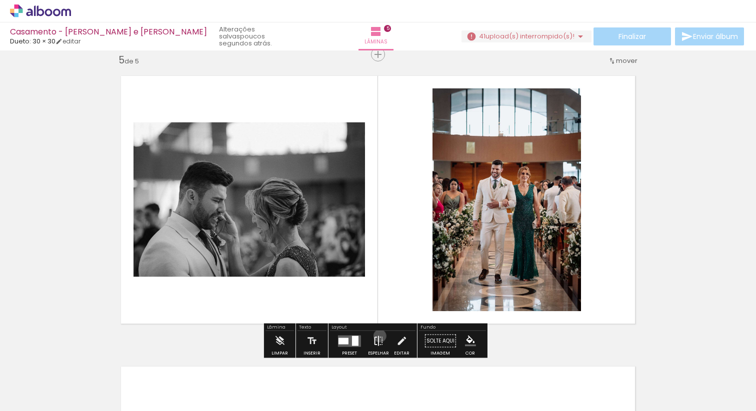
click at [377, 336] on iron-icon at bounding box center [378, 341] width 11 height 20
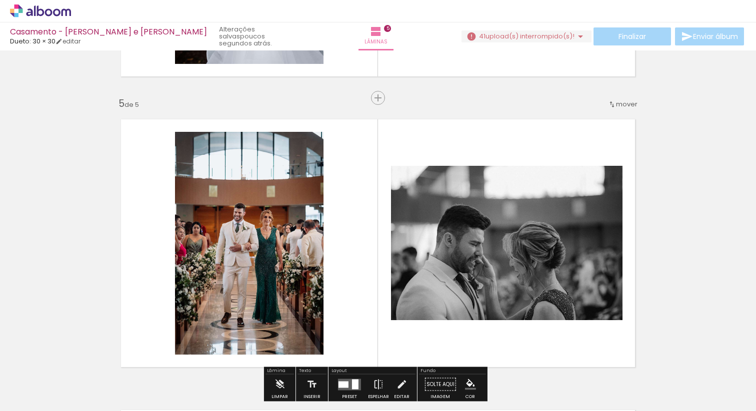
scroll to position [1121, 0]
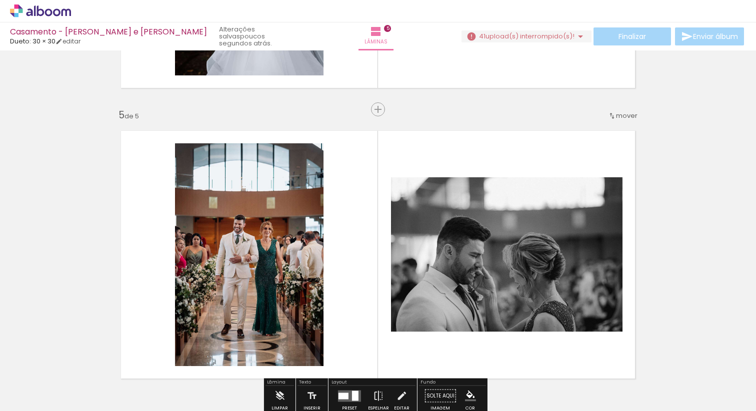
click at [0, 0] on slot "P&B" at bounding box center [0, 0] width 0 height 0
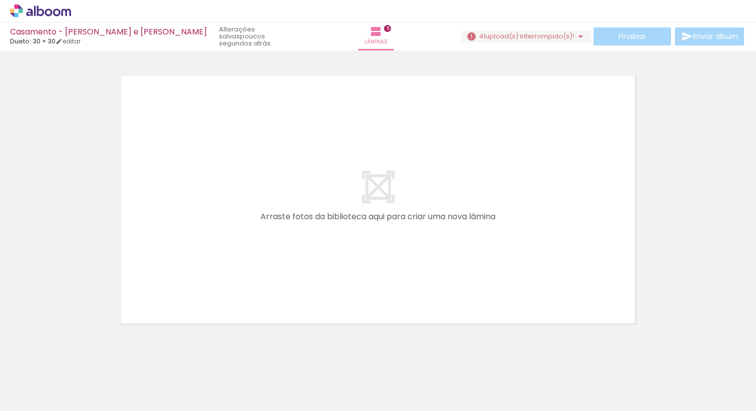
scroll to position [0, 3251]
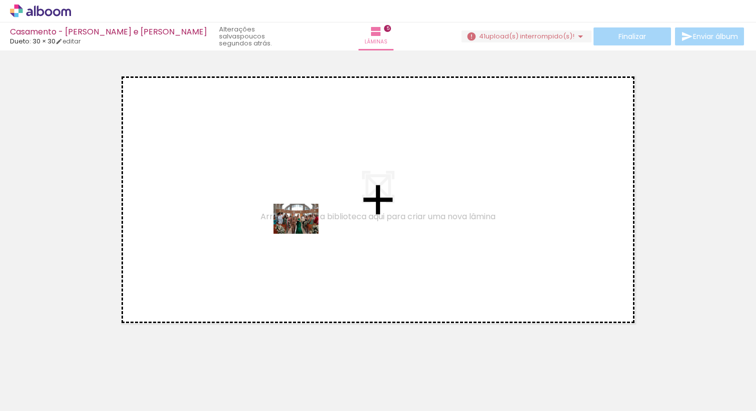
drag, startPoint x: 378, startPoint y: 383, endPoint x: 295, endPoint y: 215, distance: 186.9
click at [295, 215] on quentale-workspace at bounding box center [378, 205] width 756 height 411
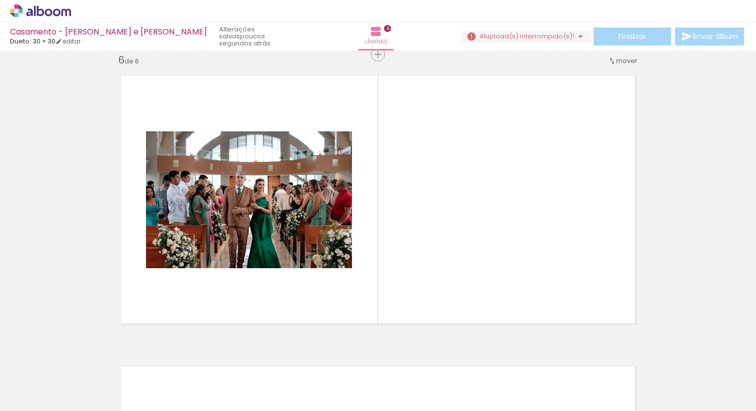
scroll to position [0, 0]
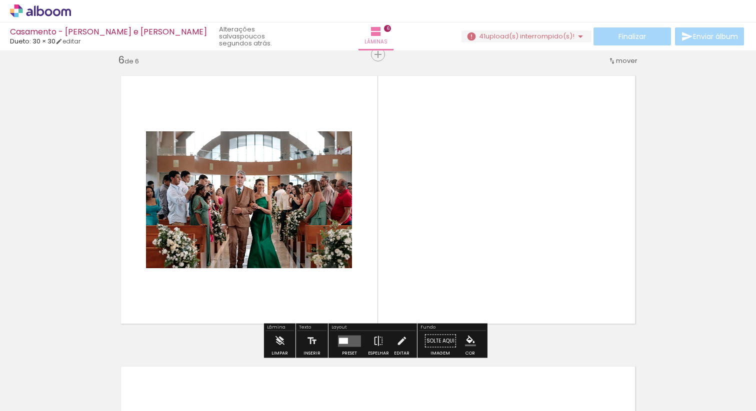
click at [300, 240] on quentale-photo at bounding box center [249, 199] width 206 height 137
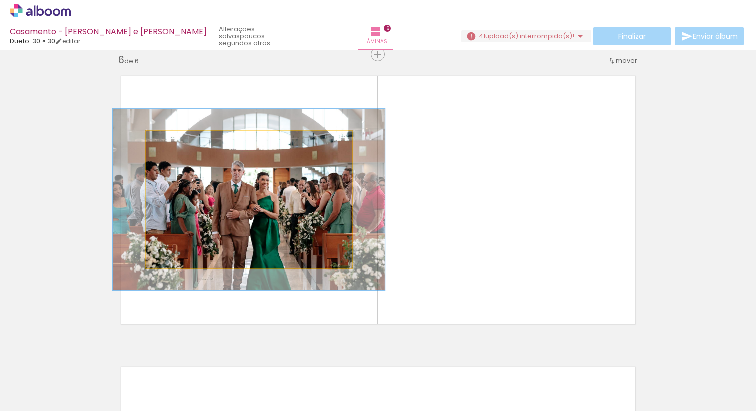
drag, startPoint x: 166, startPoint y: 141, endPoint x: 177, endPoint y: 141, distance: 11.0
click at [177, 141] on div at bounding box center [180, 141] width 9 height 9
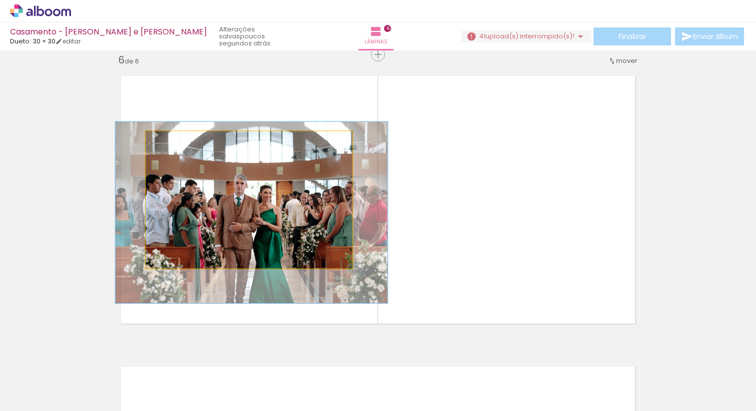
drag, startPoint x: 260, startPoint y: 213, endPoint x: 263, endPoint y: 225, distance: 13.0
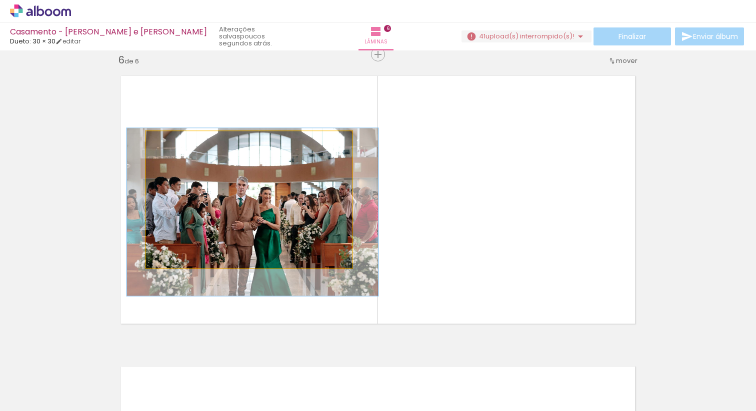
type paper-slider "120"
click at [173, 141] on div at bounding box center [177, 141] width 9 height 9
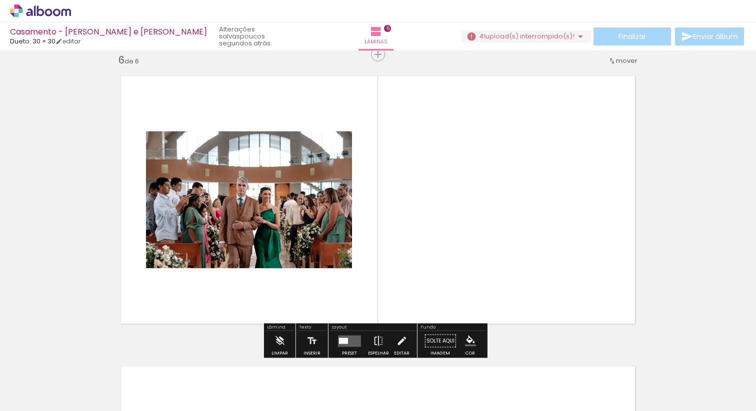
click at [275, 215] on quentale-photo at bounding box center [249, 199] width 206 height 137
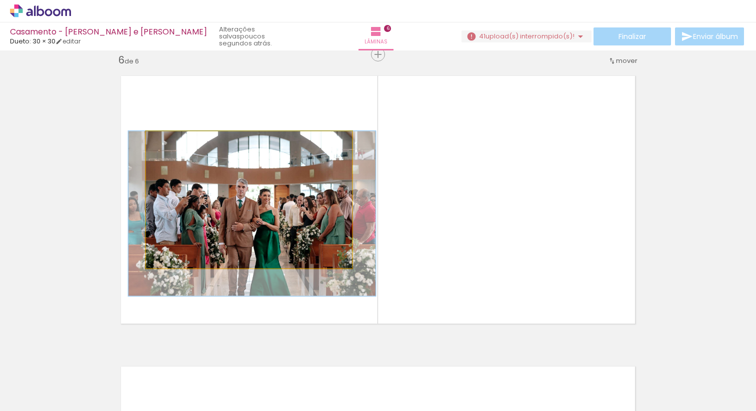
drag, startPoint x: 269, startPoint y: 191, endPoint x: 269, endPoint y: 210, distance: 19.0
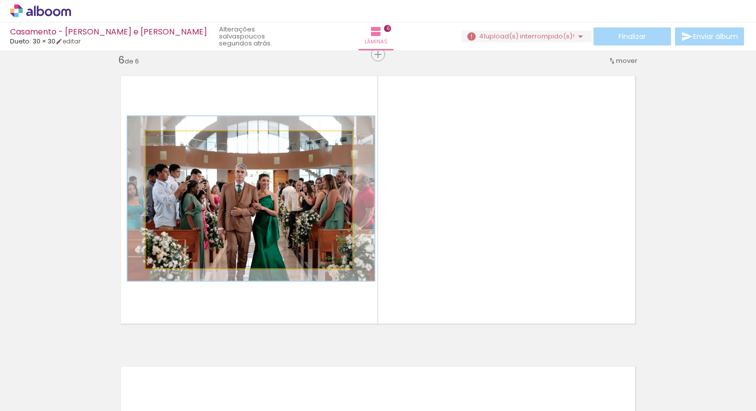
drag, startPoint x: 276, startPoint y: 226, endPoint x: 275, endPoint y: 211, distance: 15.1
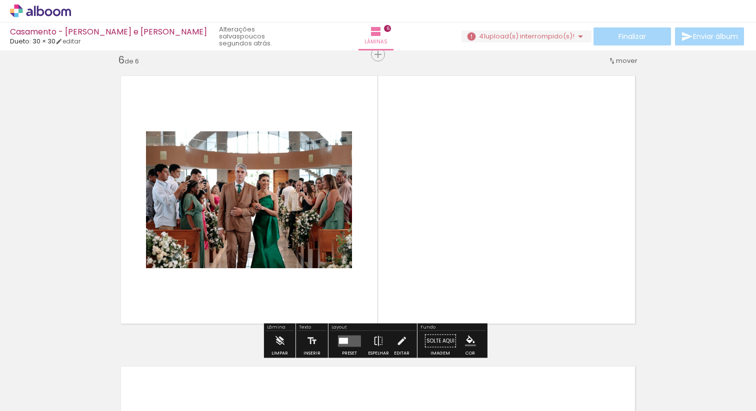
click at [411, 212] on quentale-layouter at bounding box center [378, 200] width 532 height 266
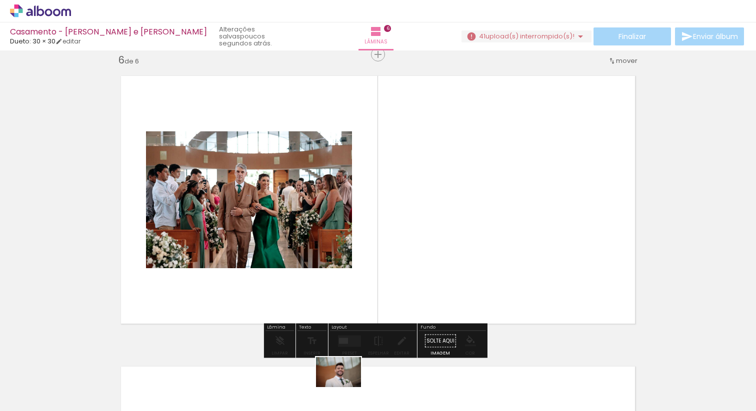
drag, startPoint x: 335, startPoint y: 385, endPoint x: 346, endPoint y: 387, distance: 10.7
click at [346, 387] on div at bounding box center [323, 377] width 49 height 33
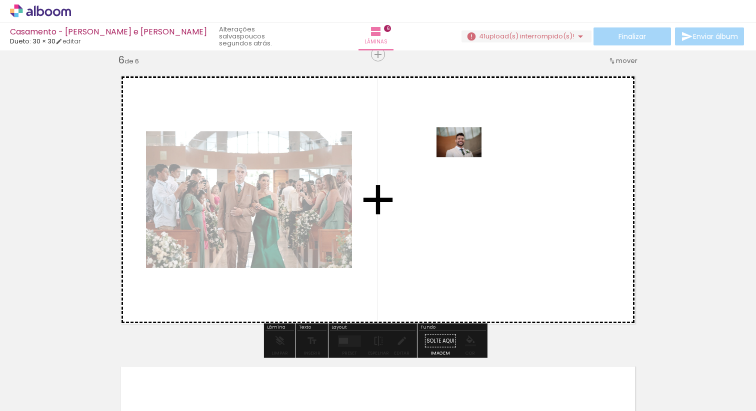
drag, startPoint x: 326, startPoint y: 387, endPoint x: 468, endPoint y: 155, distance: 271.5
click at [468, 155] on quentale-workspace at bounding box center [378, 205] width 756 height 411
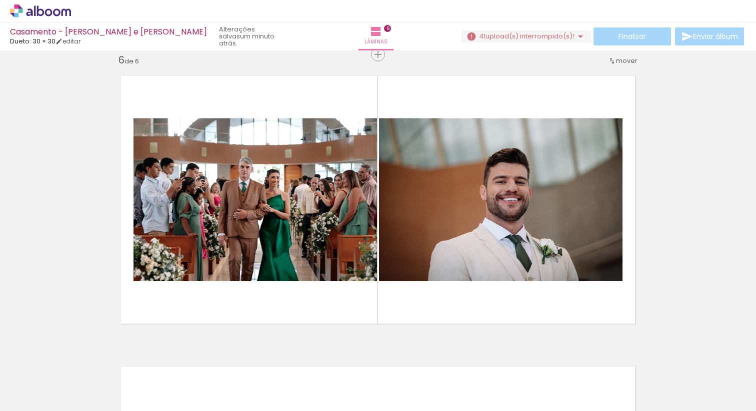
scroll to position [0, 3285]
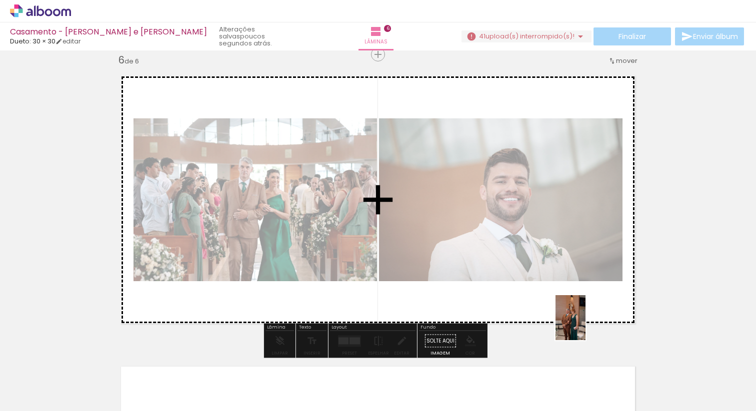
drag, startPoint x: 572, startPoint y: 383, endPoint x: 585, endPoint y: 325, distance: 59.4
click at [585, 325] on quentale-workspace at bounding box center [378, 205] width 756 height 411
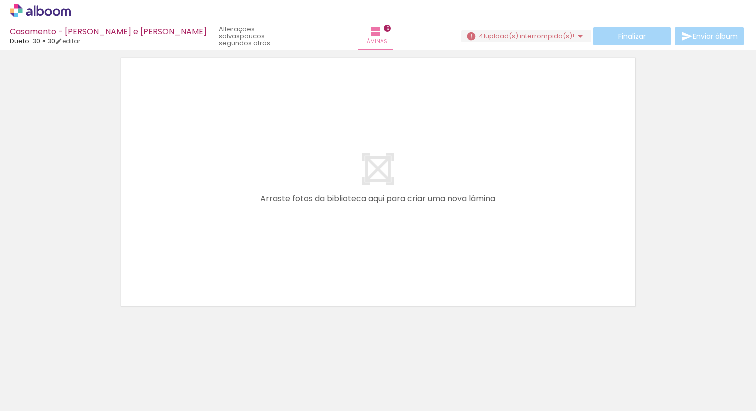
scroll to position [1777, 0]
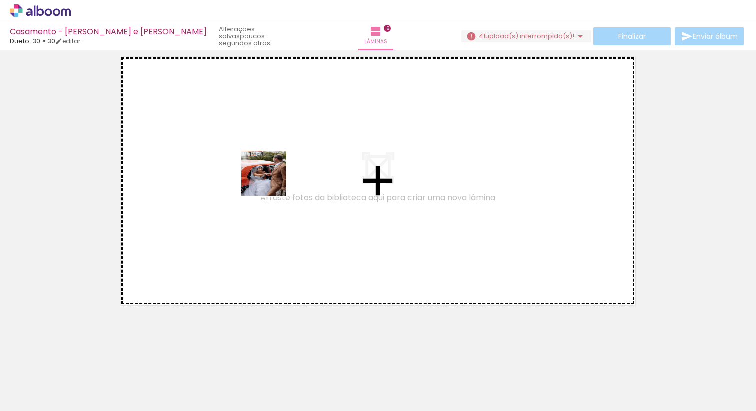
drag, startPoint x: 400, startPoint y: 386, endPoint x: 265, endPoint y: 173, distance: 252.0
click at [265, 173] on quentale-workspace at bounding box center [378, 205] width 756 height 411
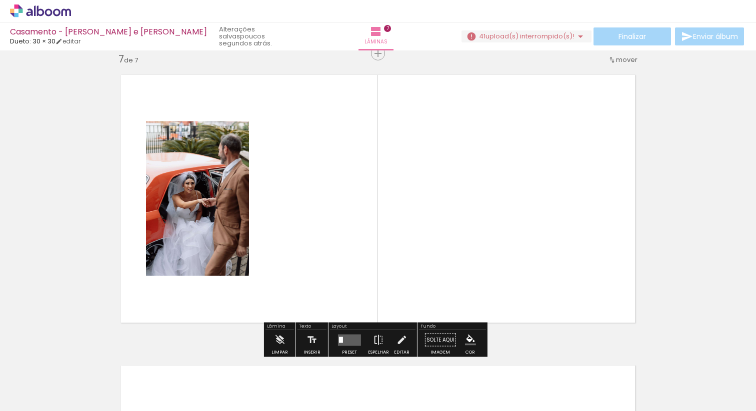
scroll to position [1758, 0]
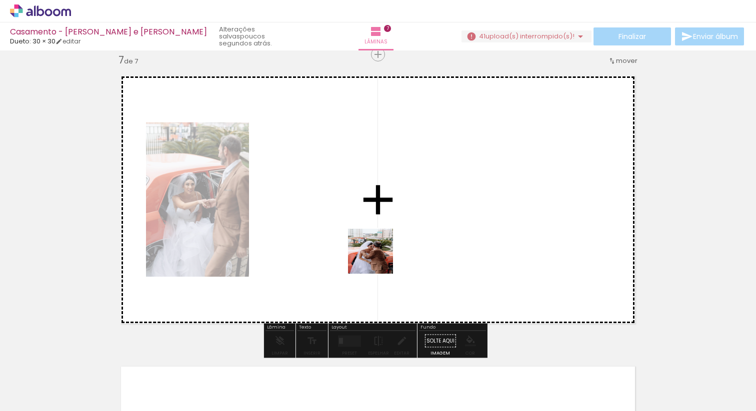
drag, startPoint x: 462, startPoint y: 371, endPoint x: 351, endPoint y: 220, distance: 187.3
click at [351, 220] on quentale-workspace at bounding box center [378, 205] width 756 height 411
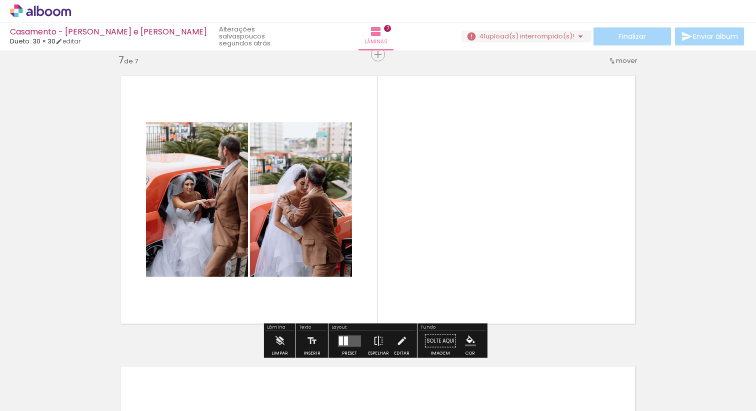
drag, startPoint x: 516, startPoint y: 382, endPoint x: 457, endPoint y: 210, distance: 181.5
click at [457, 210] on quentale-workspace at bounding box center [378, 205] width 756 height 411
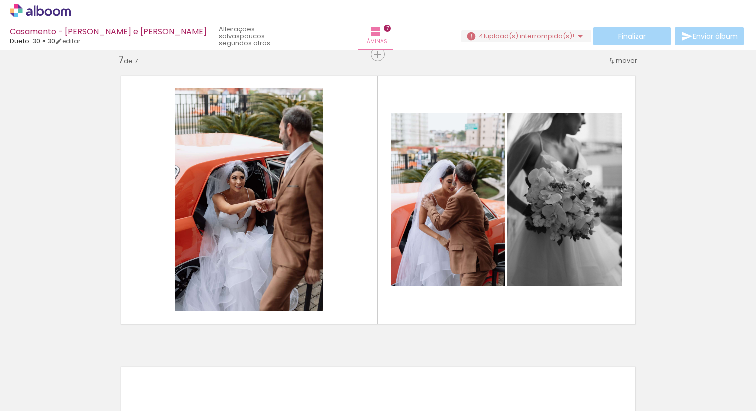
scroll to position [0, 0]
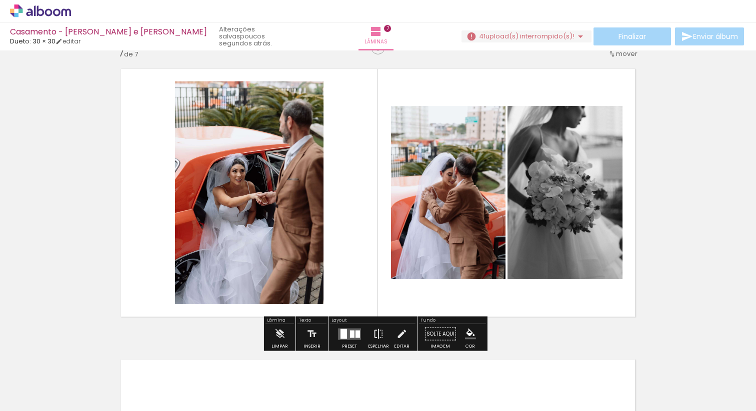
scroll to position [1771, 0]
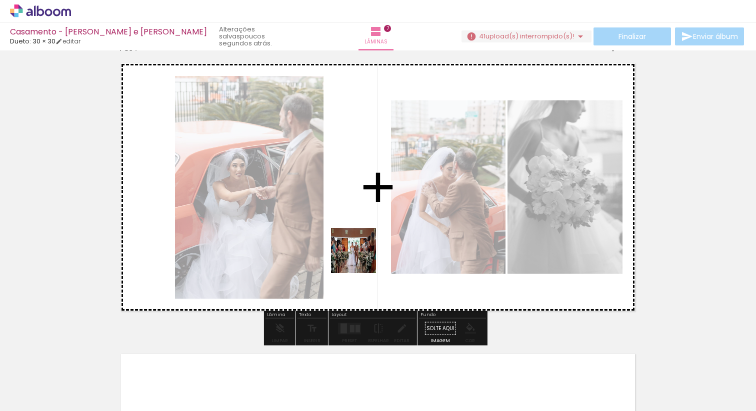
drag, startPoint x: 380, startPoint y: 383, endPoint x: 361, endPoint y: 253, distance: 131.3
click at [361, 253] on quentale-workspace at bounding box center [378, 205] width 756 height 411
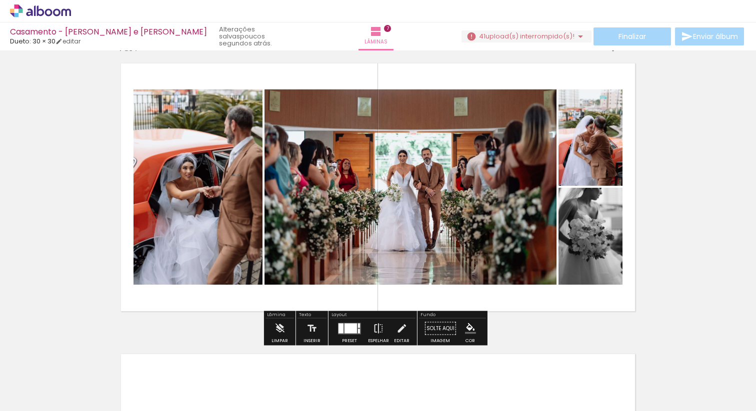
click at [34, 392] on span "Adicionar Fotos" at bounding box center [35, 397] width 30 height 11
click at [0, 0] on input "file" at bounding box center [0, 0] width 0 height 0
click at [534, 35] on span "upload(s) interrompido(s)!" at bounding box center [529, 35] width 89 height 9
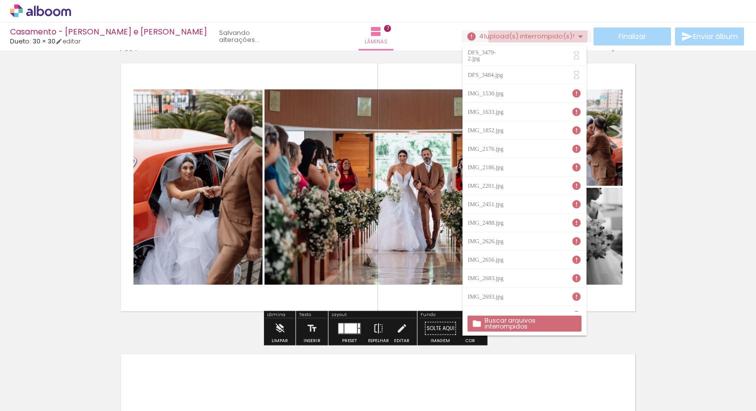
click at [534, 35] on span "upload(s) interrompido(s)!" at bounding box center [529, 35] width 89 height 9
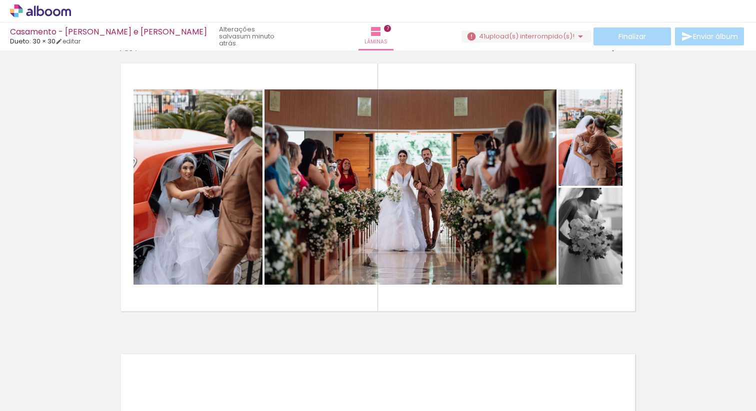
scroll to position [0, 623]
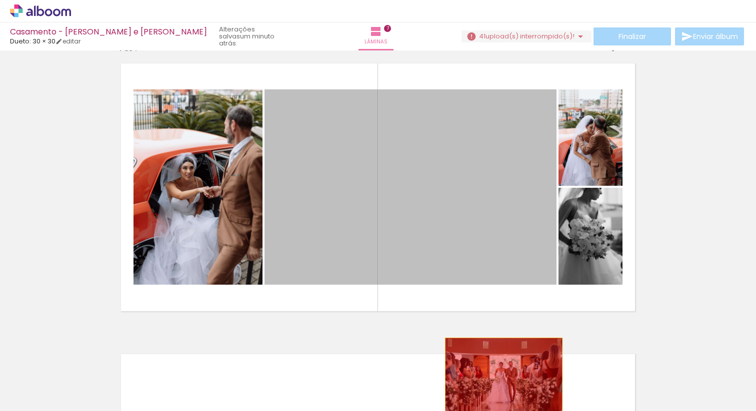
drag, startPoint x: 468, startPoint y: 181, endPoint x: 499, endPoint y: 382, distance: 202.8
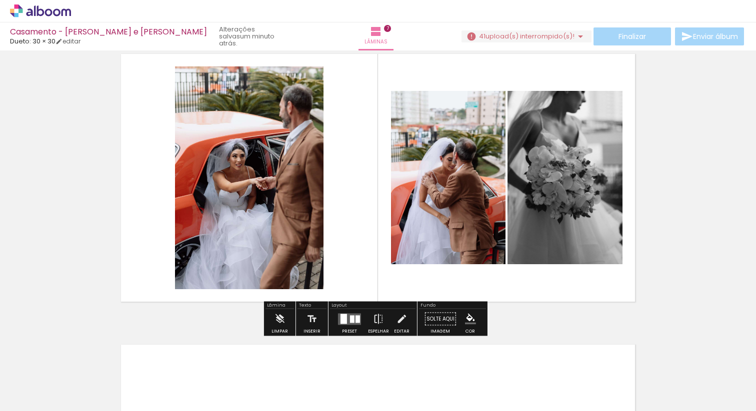
scroll to position [1775, 0]
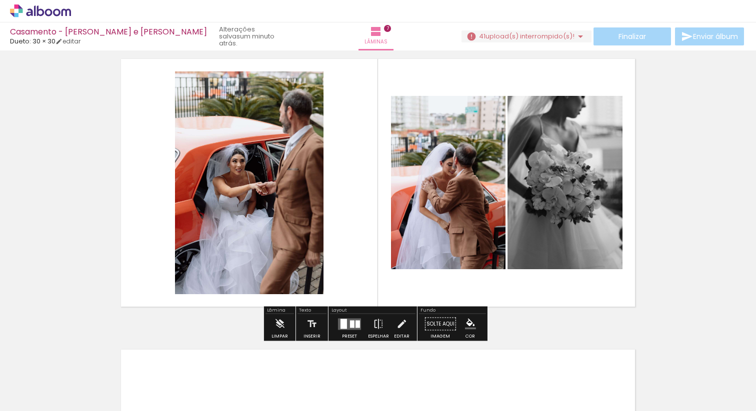
click at [350, 326] on div at bounding box center [352, 323] width 4 height 7
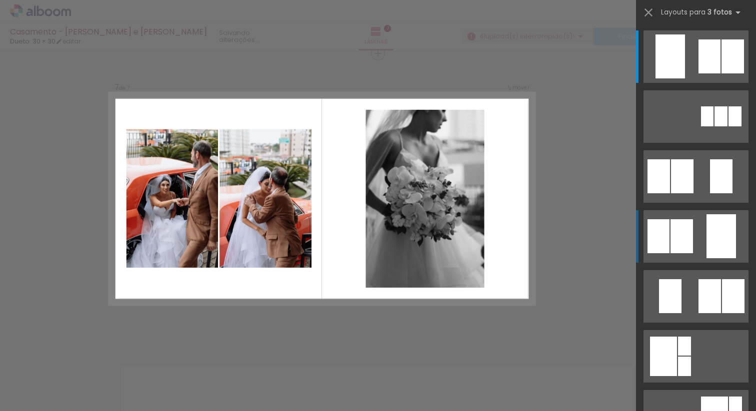
scroll to position [1758, 0]
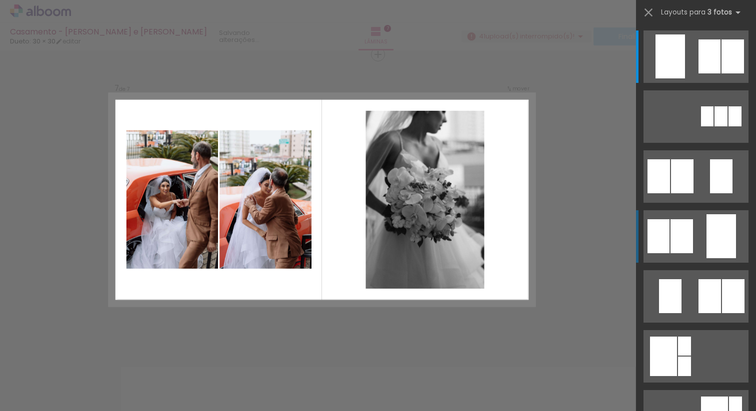
click at [676, 236] on div at bounding box center [681, 236] width 22 height 34
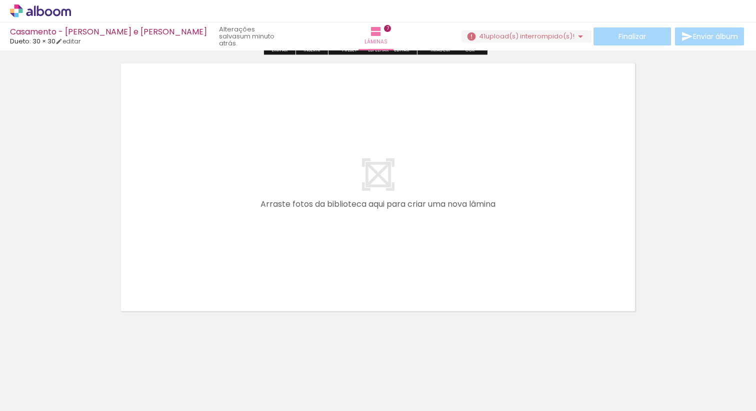
scroll to position [2063, 0]
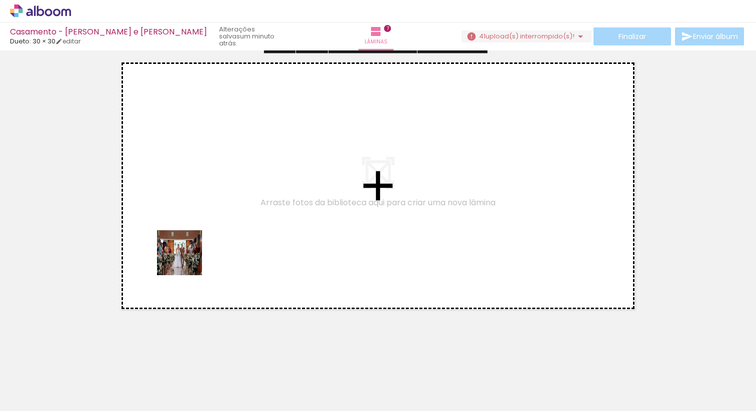
drag, startPoint x: 187, startPoint y: 388, endPoint x: 199, endPoint y: 210, distance: 178.4
click at [199, 210] on quentale-workspace at bounding box center [378, 205] width 756 height 411
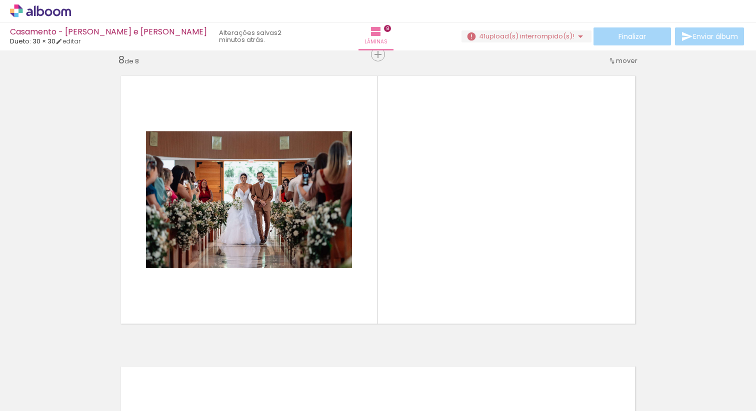
scroll to position [0, 5376]
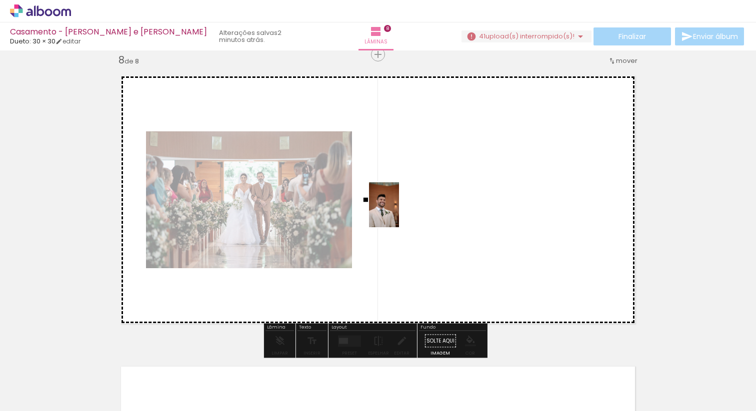
drag, startPoint x: 664, startPoint y: 382, endPoint x: 398, endPoint y: 212, distance: 315.2
click at [398, 212] on quentale-workspace at bounding box center [378, 205] width 756 height 411
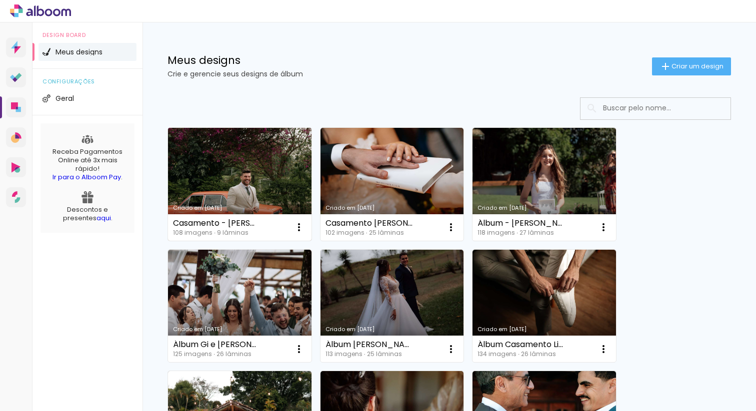
click at [247, 172] on link "Criado em 07/09/25" at bounding box center [239, 184] width 143 height 113
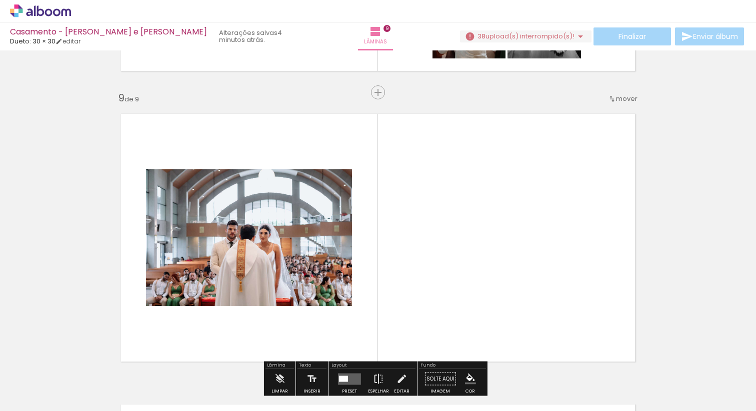
scroll to position [2302, 0]
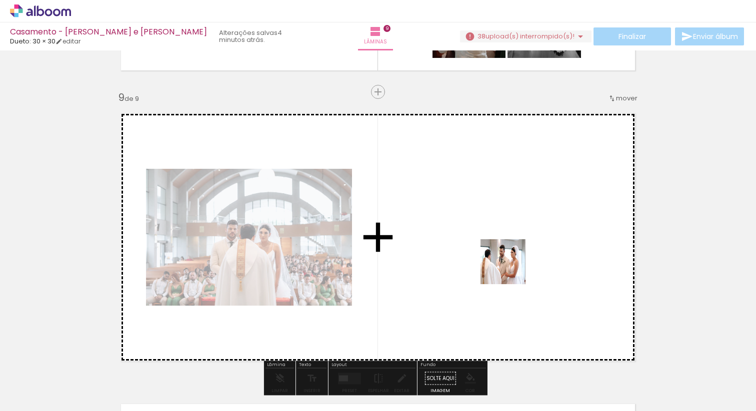
drag, startPoint x: 613, startPoint y: 392, endPoint x: 505, endPoint y: 260, distance: 170.5
click at [505, 260] on quentale-workspace at bounding box center [378, 205] width 756 height 411
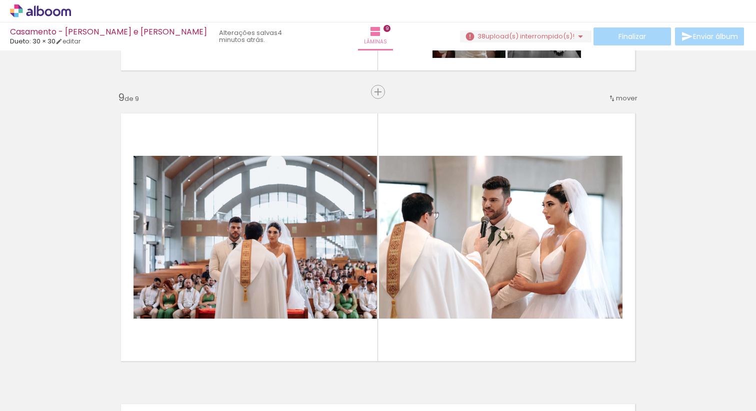
scroll to position [0, 400]
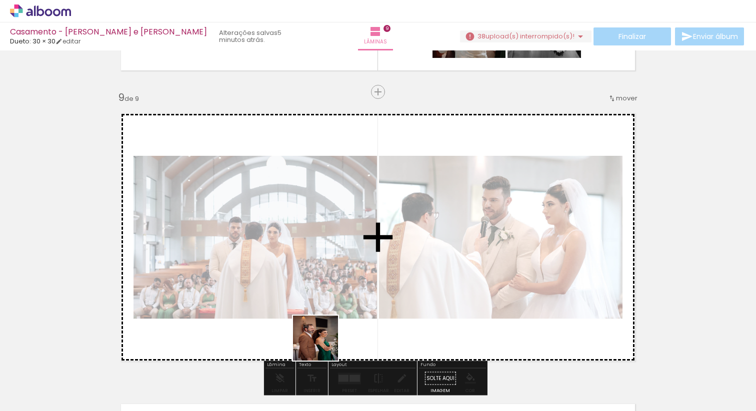
drag, startPoint x: 321, startPoint y: 380, endPoint x: 341, endPoint y: 290, distance: 92.6
click at [341, 290] on quentale-workspace at bounding box center [378, 205] width 756 height 411
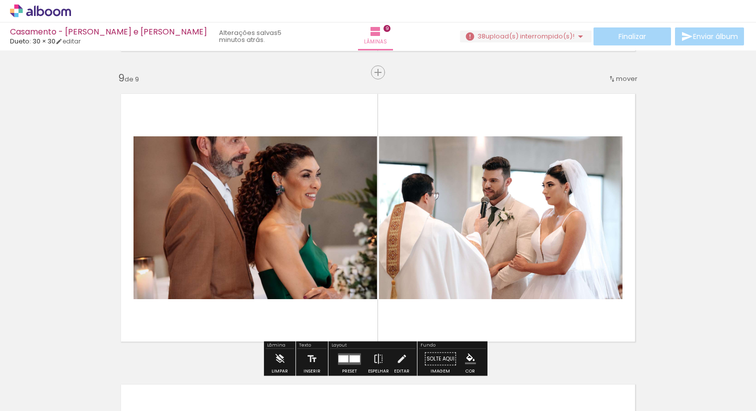
scroll to position [2312, 0]
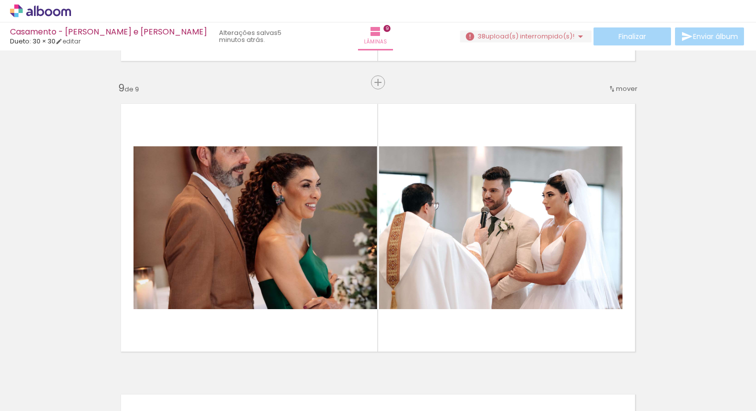
click at [82, 411] on iron-horizontal-list at bounding box center [72, 380] width 20 height 62
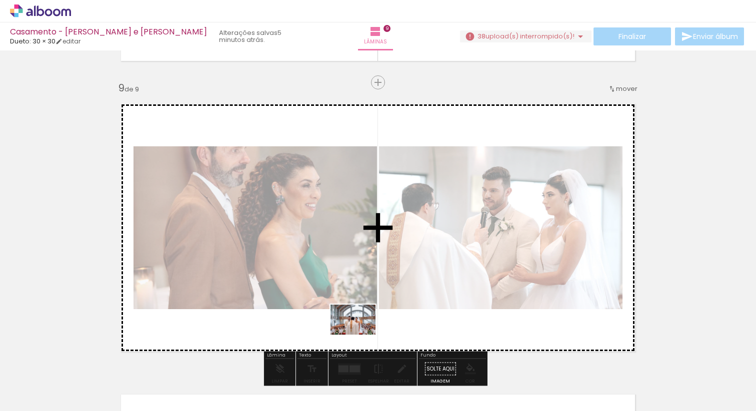
drag, startPoint x: 328, startPoint y: 377, endPoint x: 361, endPoint y: 335, distance: 52.7
click at [361, 335] on quentale-workspace at bounding box center [378, 205] width 756 height 411
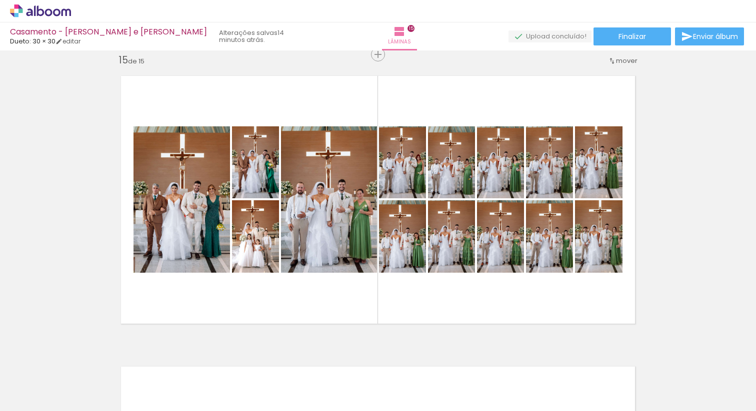
scroll to position [0, 1067]
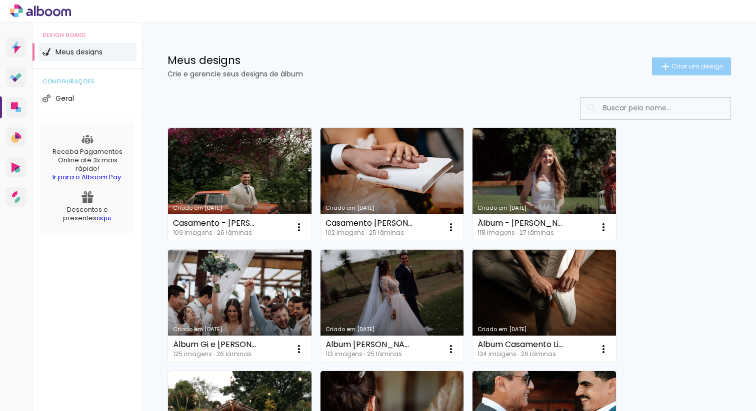
click at [677, 73] on paper-button "Criar um design" at bounding box center [691, 66] width 79 height 18
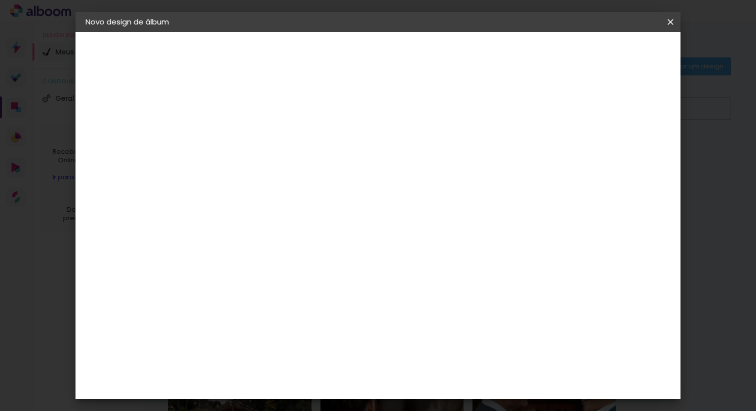
click at [249, 137] on input at bounding box center [249, 133] width 0 height 15
type input "Casamento Thays e Matheus"
type paper-input "Casamento Thays e Matheus"
click at [0, 0] on slot "Avançar" at bounding box center [0, 0] width 0 height 0
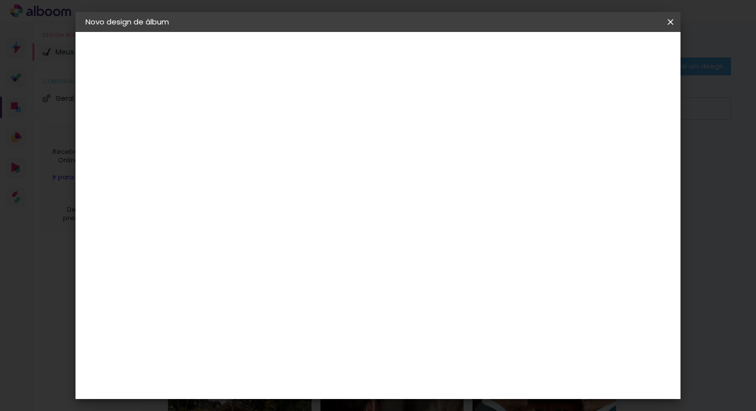
click at [294, 260] on paper-item "Dueto" at bounding box center [274, 271] width 108 height 22
click at [0, 0] on slot "Avançar" at bounding box center [0, 0] width 0 height 0
click at [316, 394] on span "30 × 30" at bounding box center [293, 404] width 46 height 20
click at [0, 0] on slot "Avançar" at bounding box center [0, 0] width 0 height 0
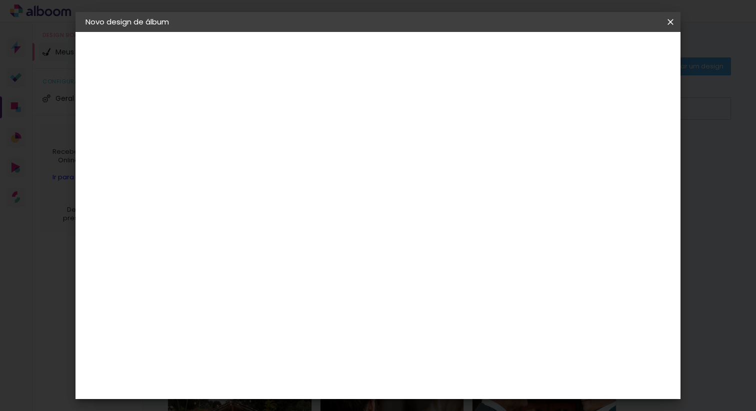
click at [587, 111] on div "mm Mostrar sangria" at bounding box center [422, 108] width 404 height 22
click at [558, 106] on div at bounding box center [553, 107] width 9 height 9
type paper-checkbox "on"
click at [615, 53] on span "Iniciar design" at bounding box center [591, 52] width 45 height 7
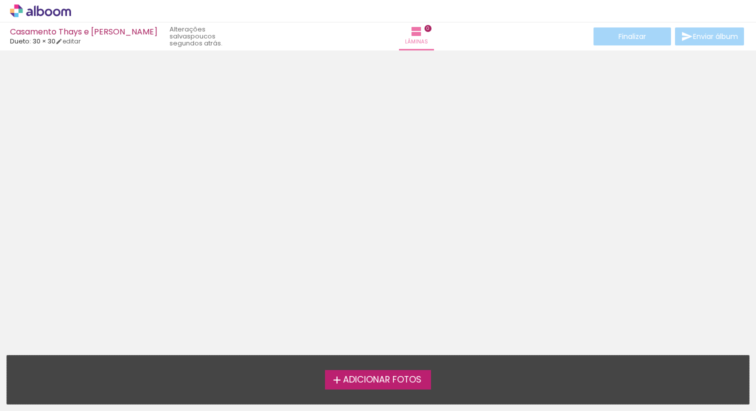
click at [380, 381] on span "Adicionar Fotos" at bounding box center [382, 380] width 78 height 9
click at [0, 0] on input "file" at bounding box center [0, 0] width 0 height 0
